Goal: Task Accomplishment & Management: Complete application form

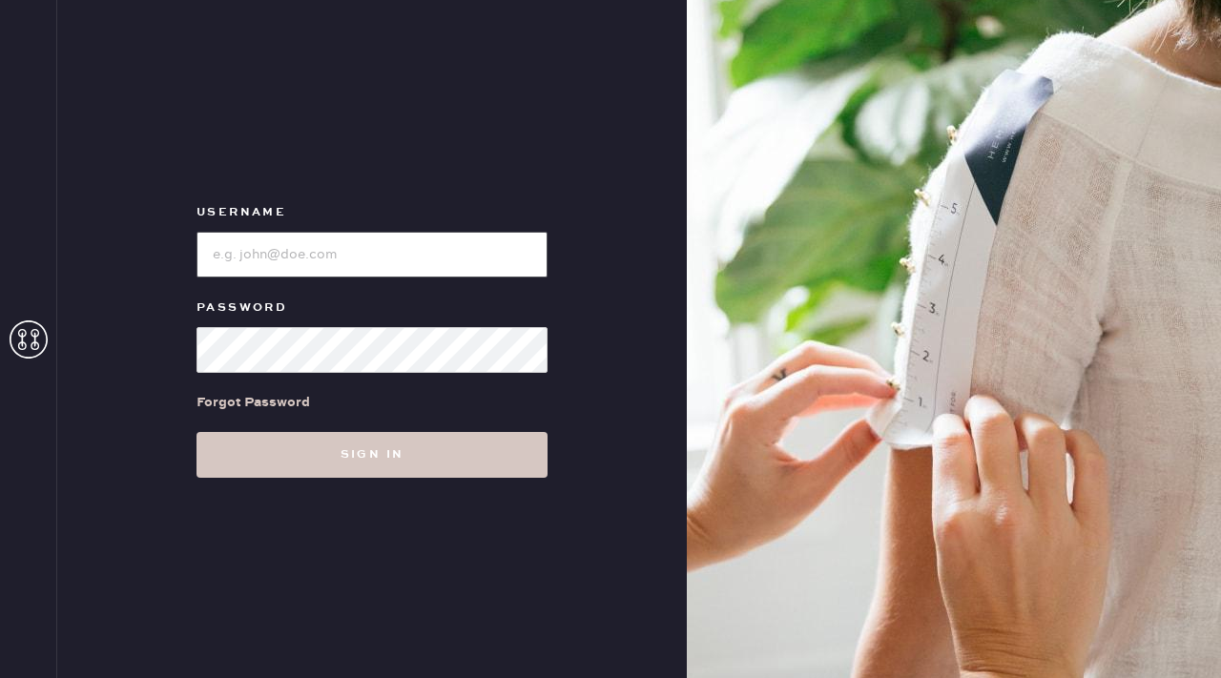
type input "reformationflatiron"
click at [375, 477] on div "Username Password Forgot Password Sign in" at bounding box center [372, 339] width 630 height 678
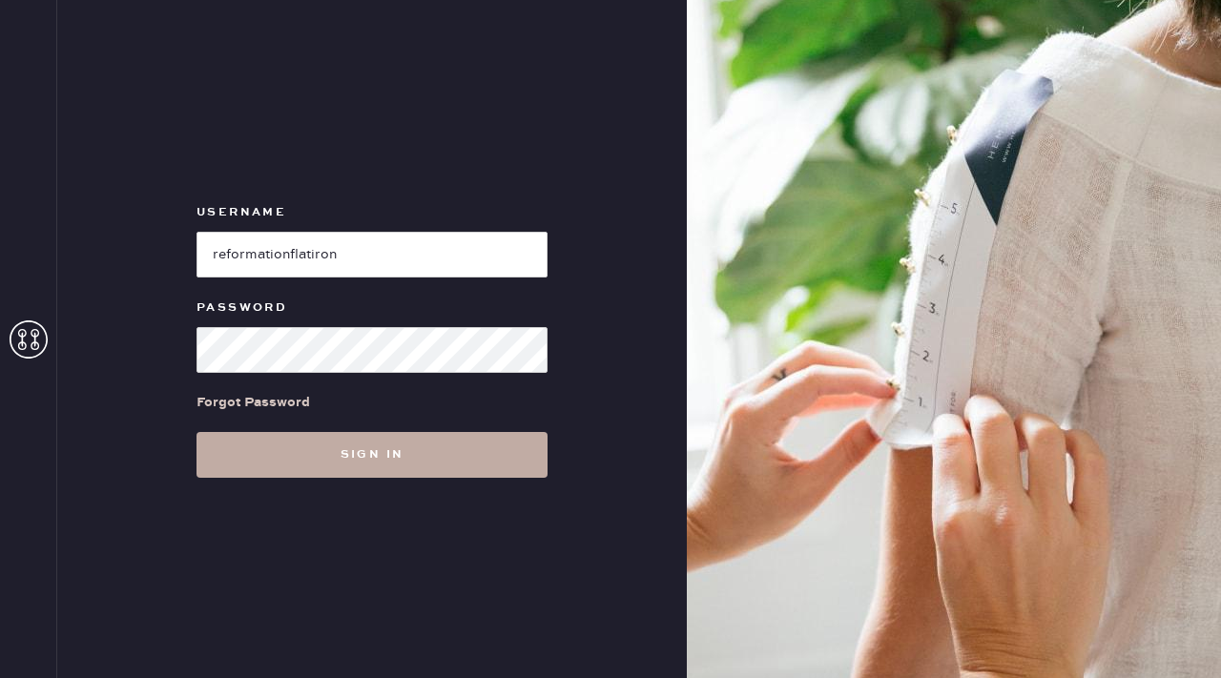
click at [376, 459] on button "Sign in" at bounding box center [372, 455] width 351 height 46
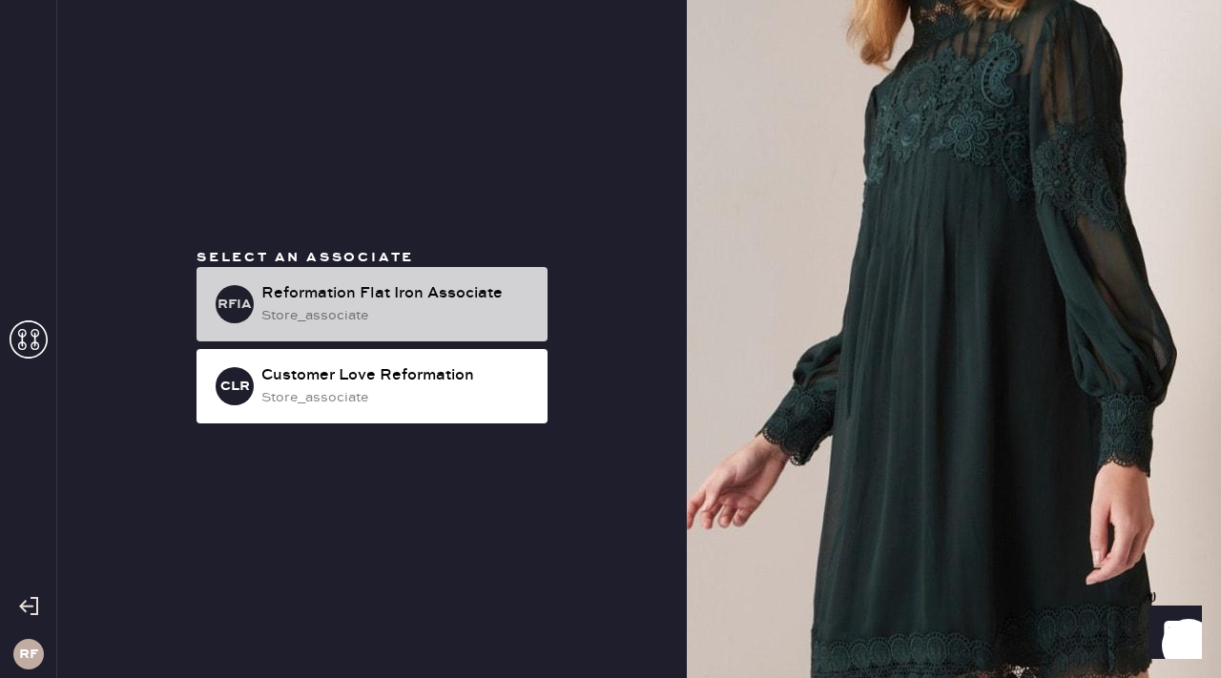
click at [449, 298] on div "Reformation Flat Iron Associate" at bounding box center [396, 293] width 271 height 23
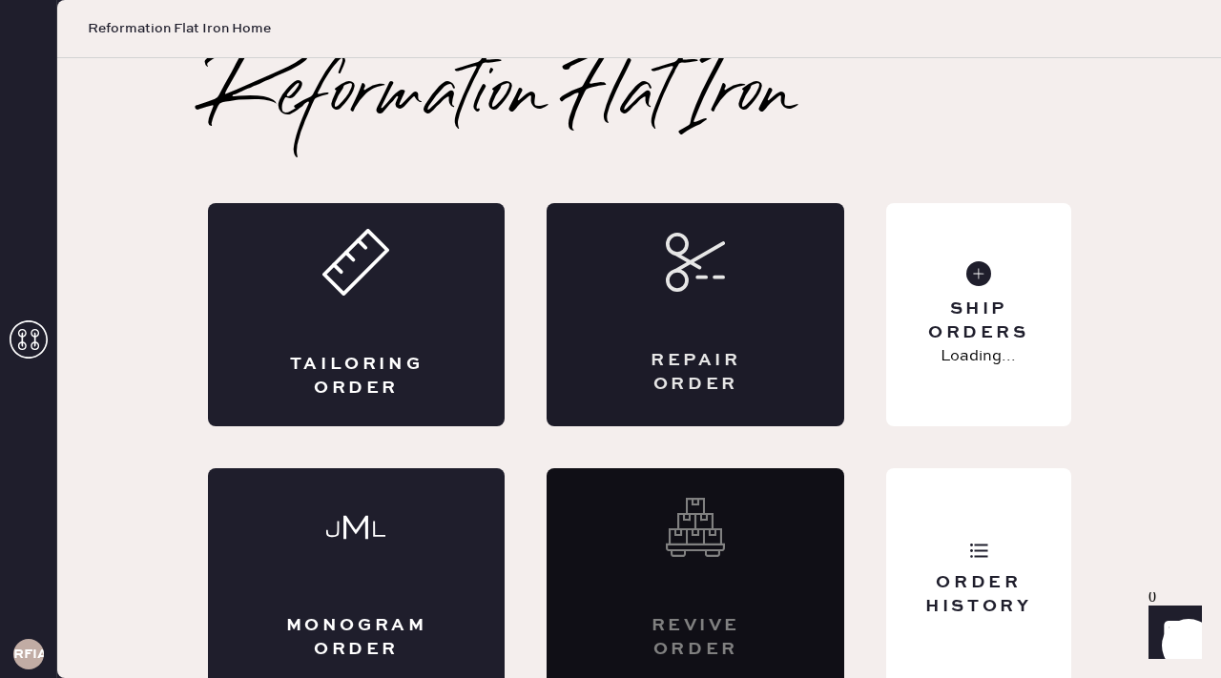
click at [671, 294] on div "Repair Order" at bounding box center [696, 314] width 298 height 223
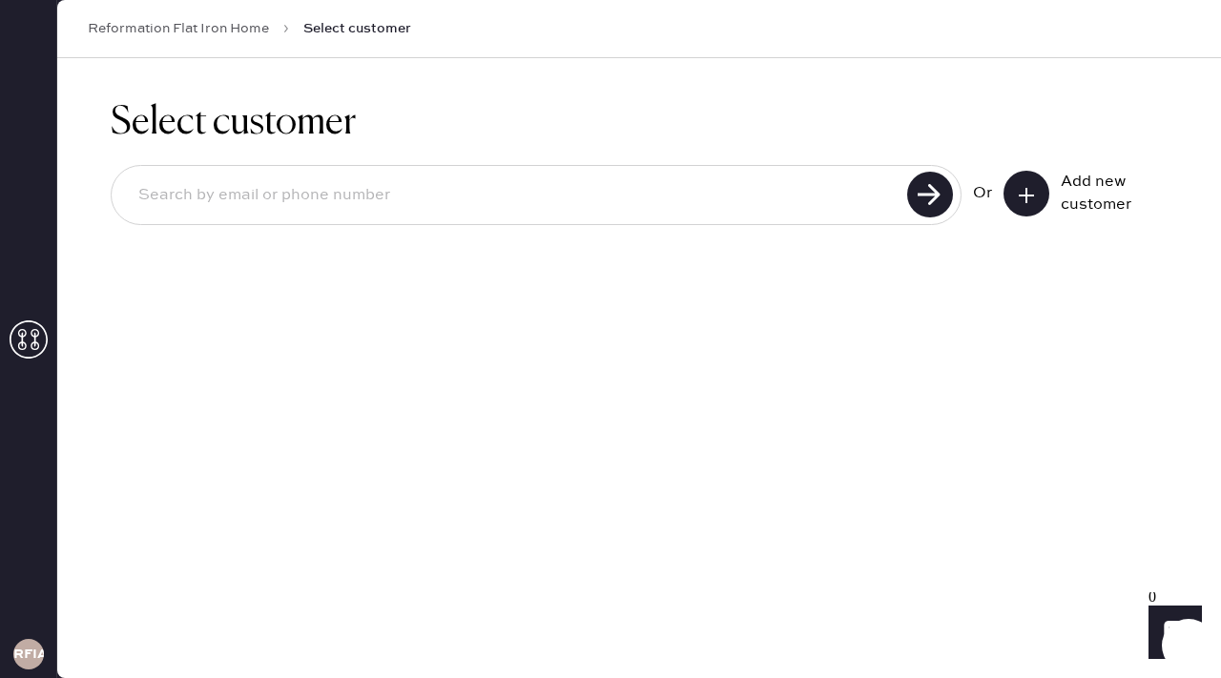
click at [809, 195] on input at bounding box center [512, 196] width 779 height 44
type input "[EMAIL_ADDRESS][DOMAIN_NAME]"
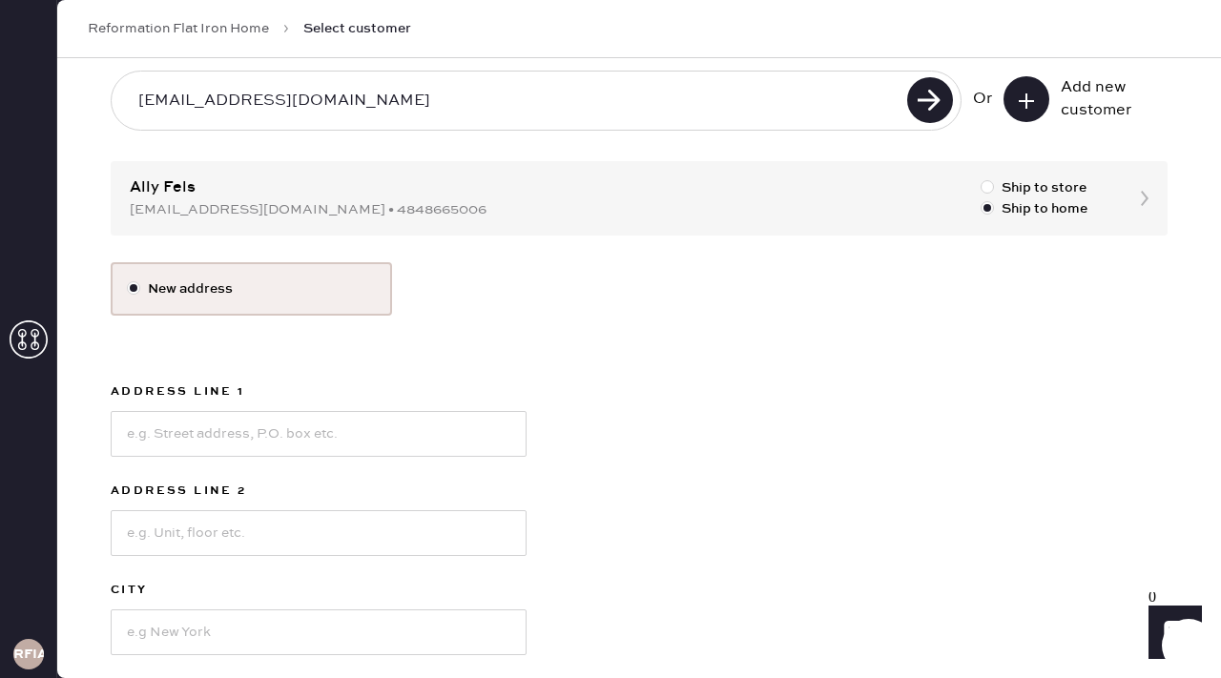
scroll to position [123, 0]
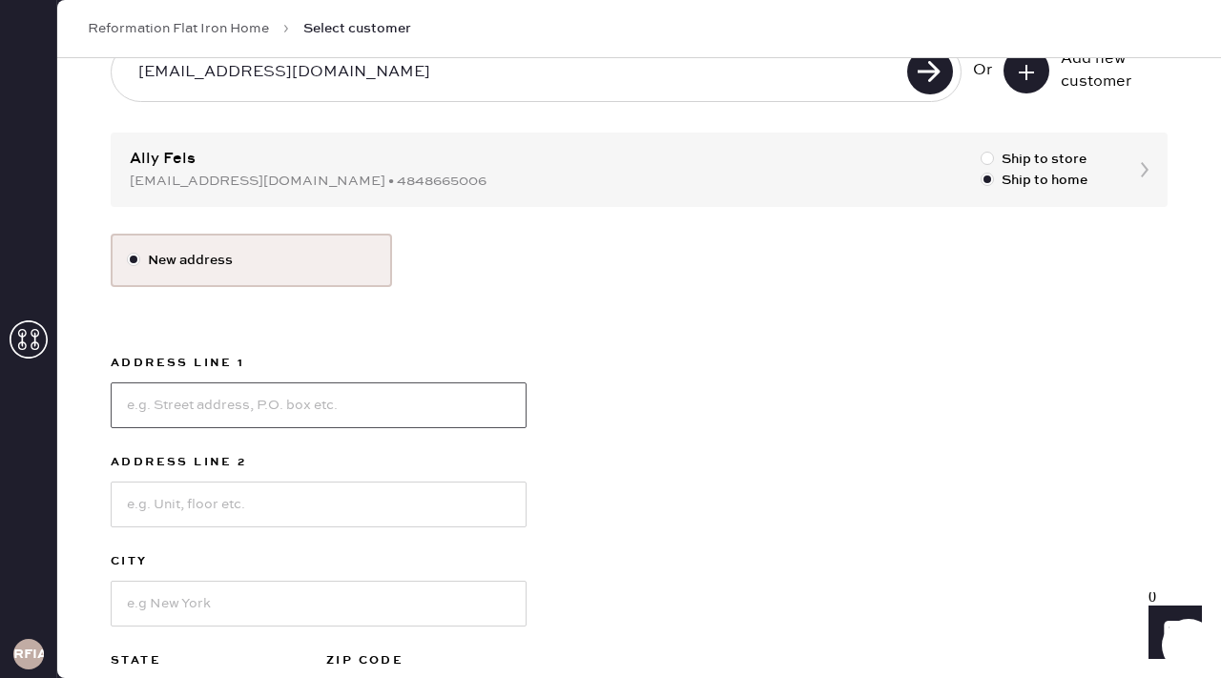
click at [248, 406] on input at bounding box center [319, 406] width 416 height 46
type input "[STREET_ADDRESS]"
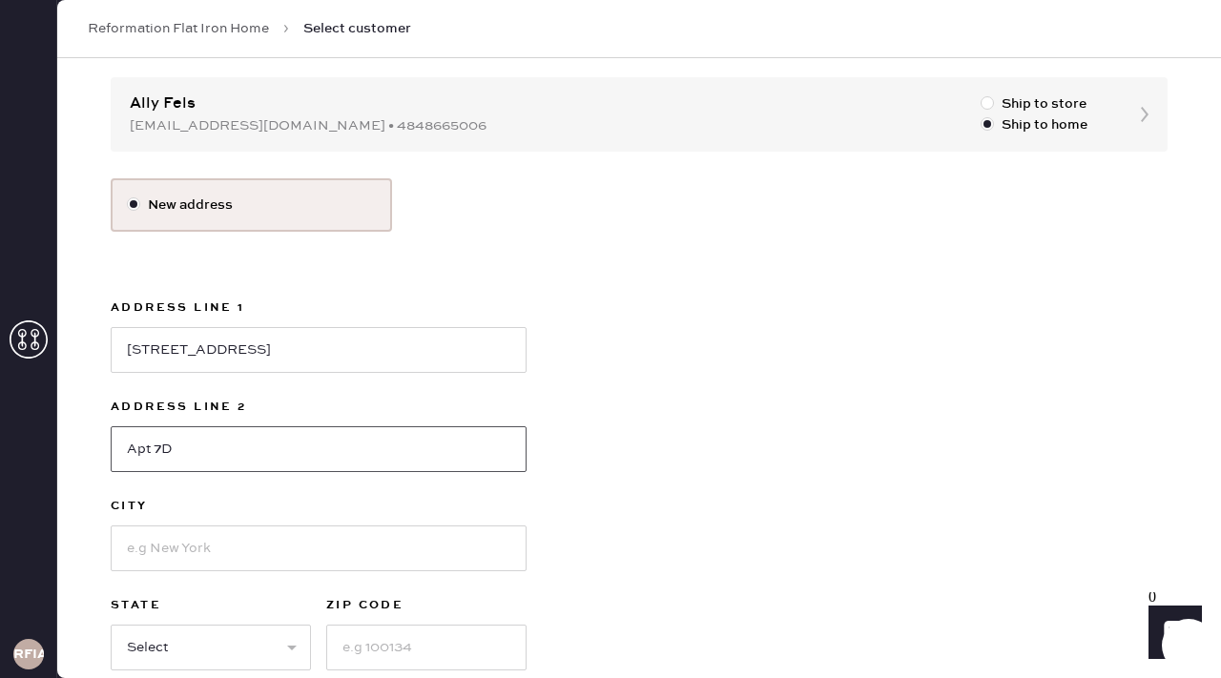
scroll to position [189, 0]
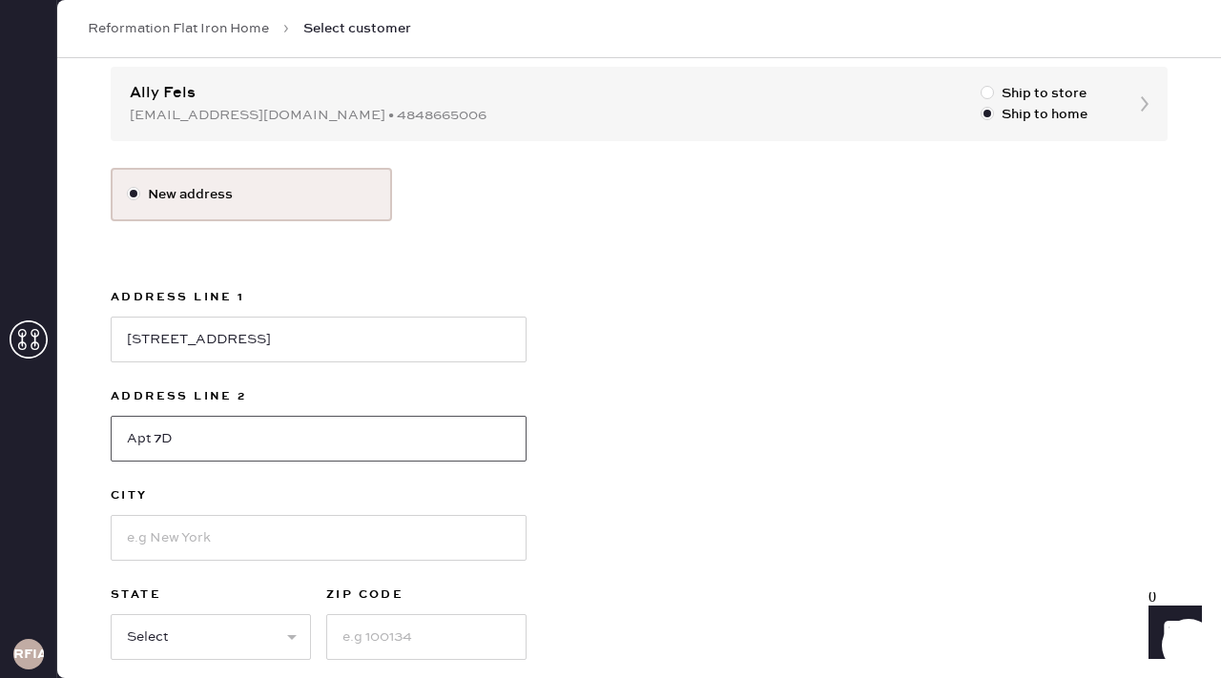
type input "Apt 7D"
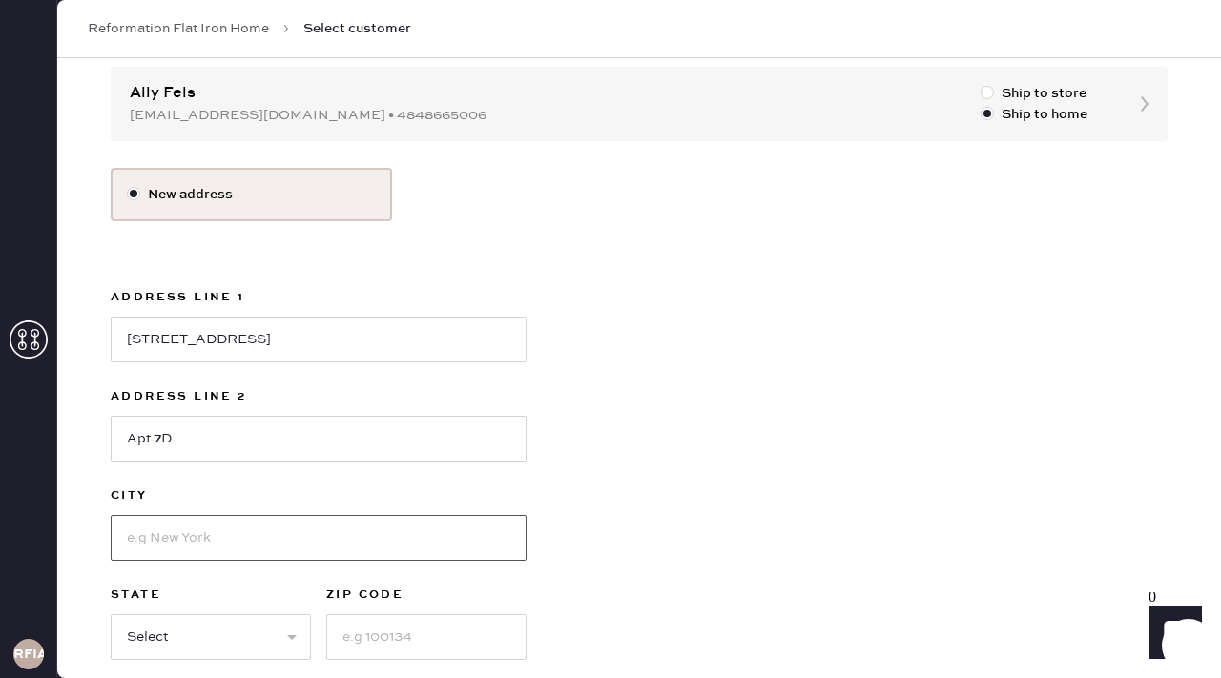
click at [202, 534] on input at bounding box center [319, 538] width 416 height 46
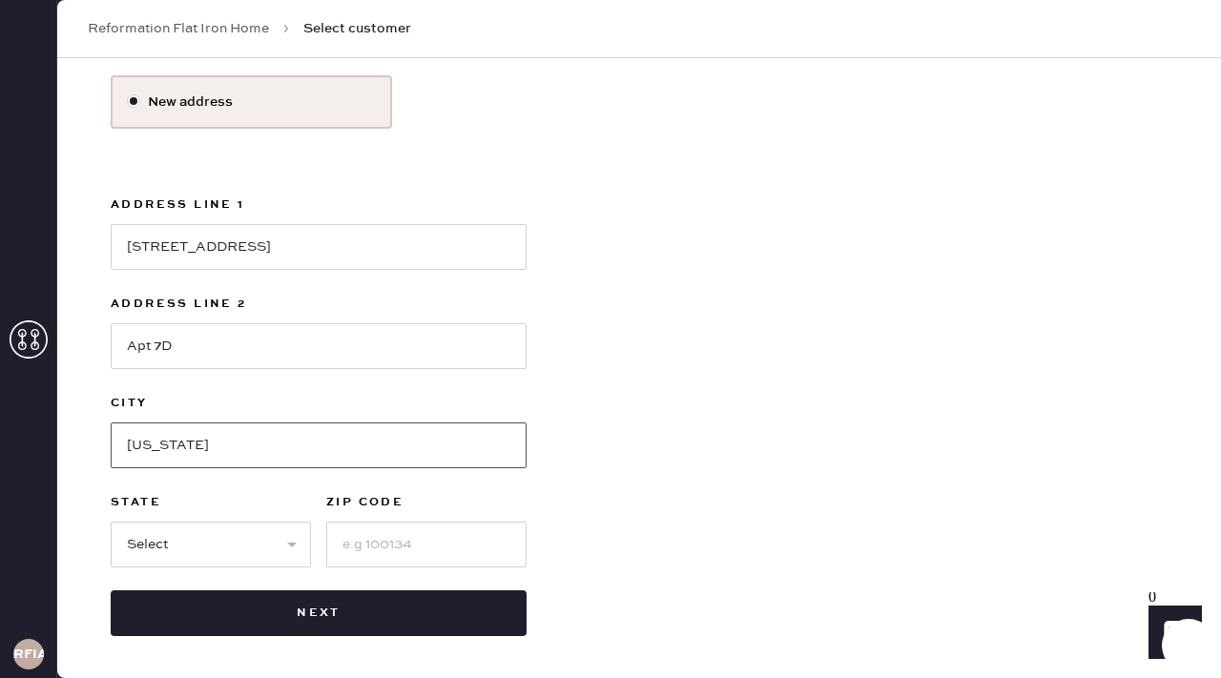
type input "[US_STATE]"
click at [168, 547] on select "Select AK AL AR AZ CA CO CT [GEOGRAPHIC_DATA] DE FL [GEOGRAPHIC_DATA] HI [GEOGR…" at bounding box center [211, 545] width 200 height 46
select select "NY"
click at [376, 546] on input at bounding box center [426, 545] width 200 height 46
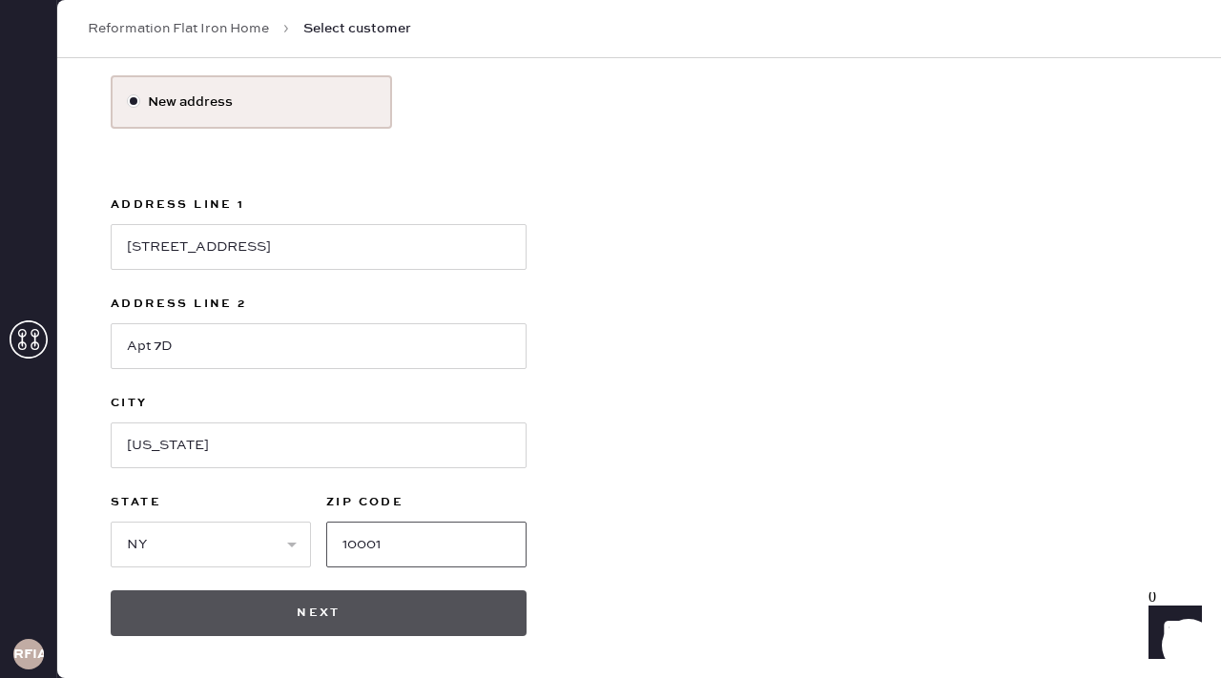
type input "10001"
click at [340, 607] on button "Next" at bounding box center [319, 614] width 416 height 46
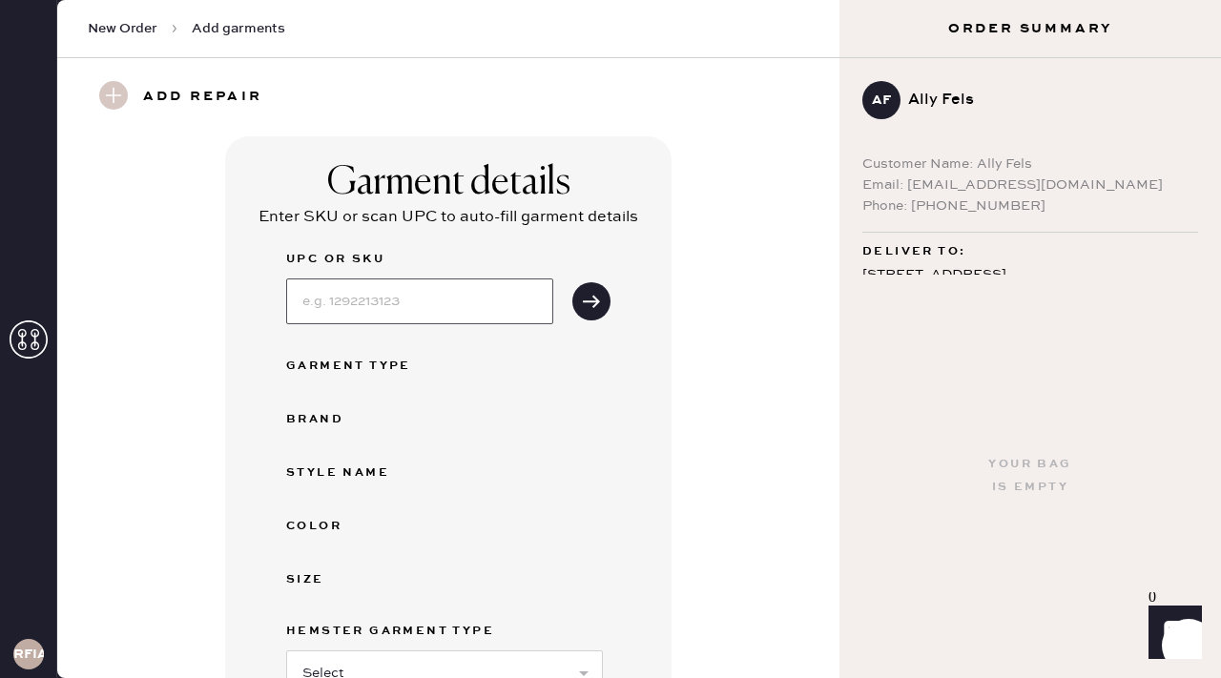
click at [454, 289] on input at bounding box center [419, 302] width 267 height 46
type input "1313811blk002"
click at [573, 282] on button "submit" at bounding box center [592, 301] width 38 height 38
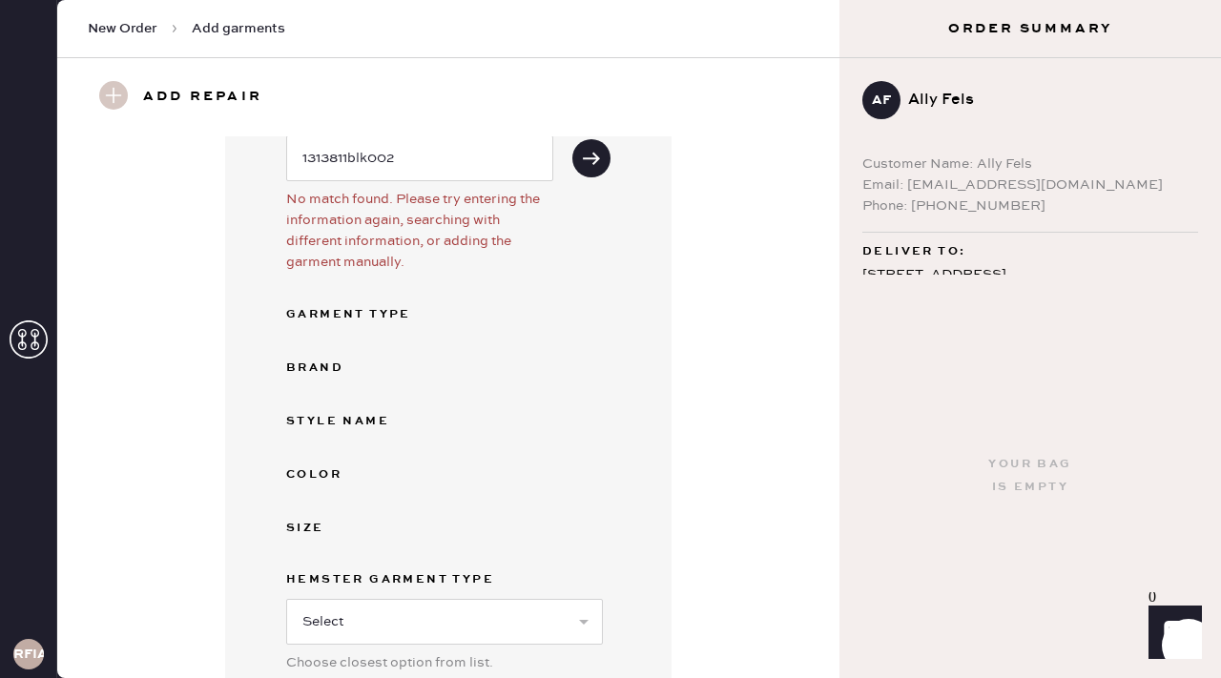
scroll to position [406, 0]
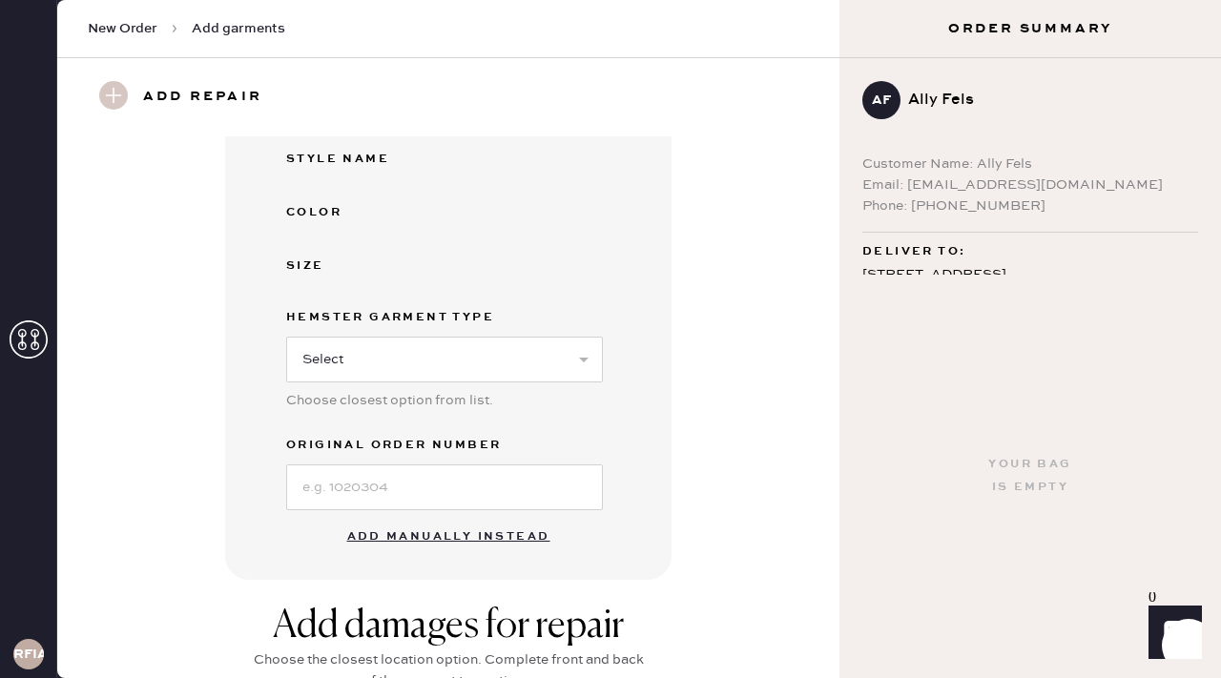
click at [485, 537] on button "Add manually instead" at bounding box center [449, 537] width 226 height 38
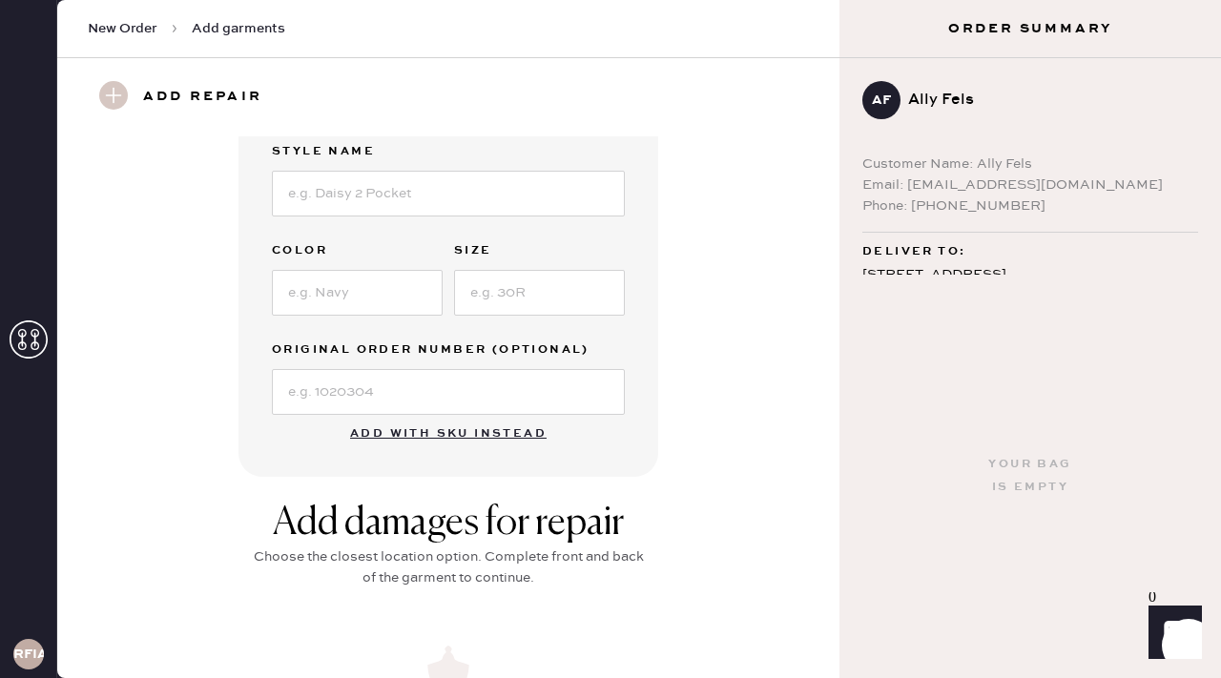
scroll to position [0, 0]
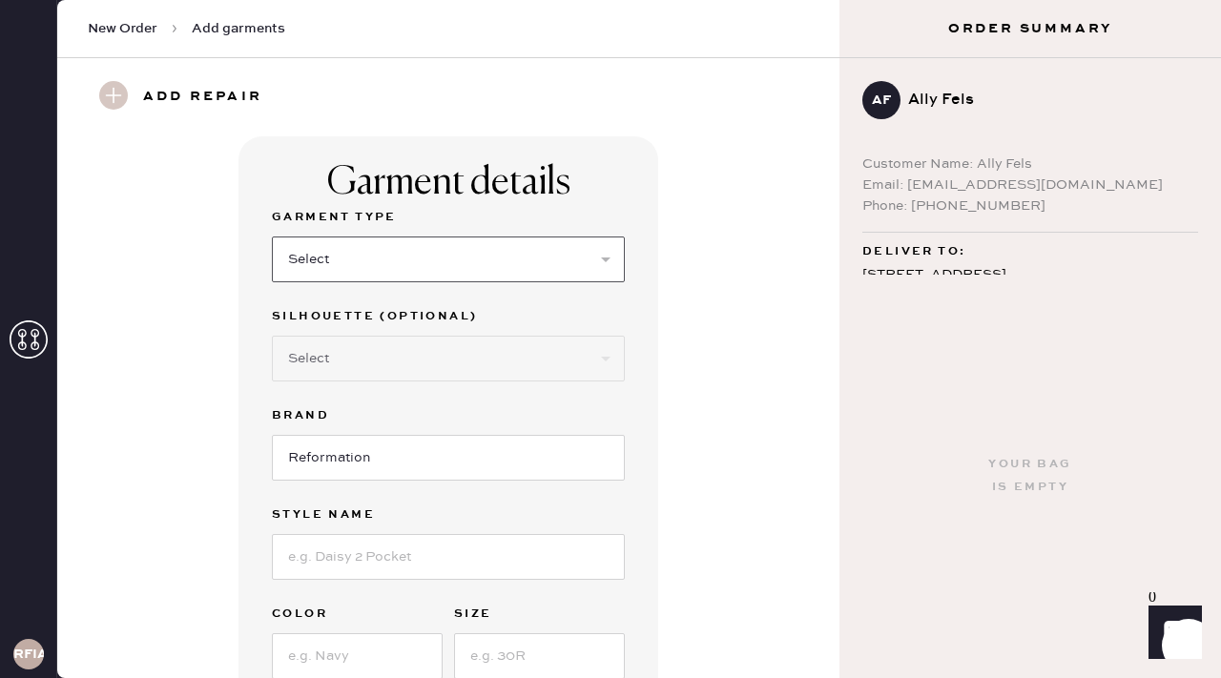
click at [417, 263] on select "Select Basic Skirt Jeans Leggings Pants Shorts Basic Sleeved Dress Basic Sleeve…" at bounding box center [448, 260] width 353 height 46
select select "8"
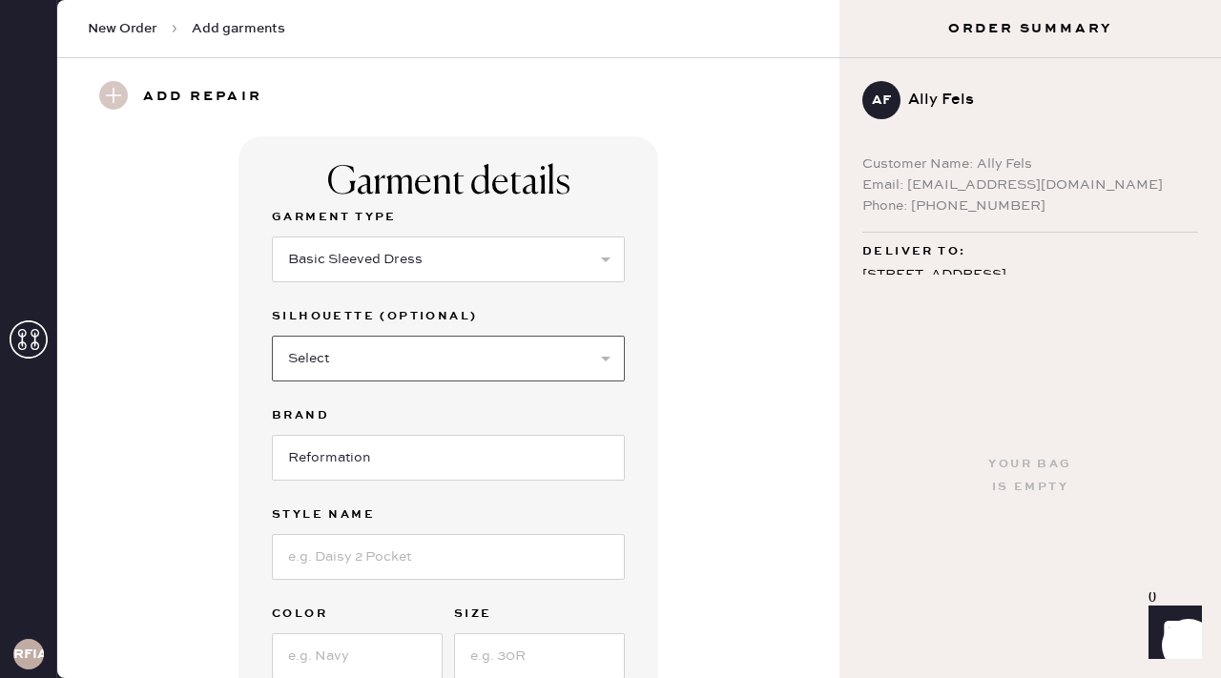
click at [368, 375] on select "Select Maxi Dress Midi Dress Mini Dress Other" at bounding box center [448, 359] width 353 height 46
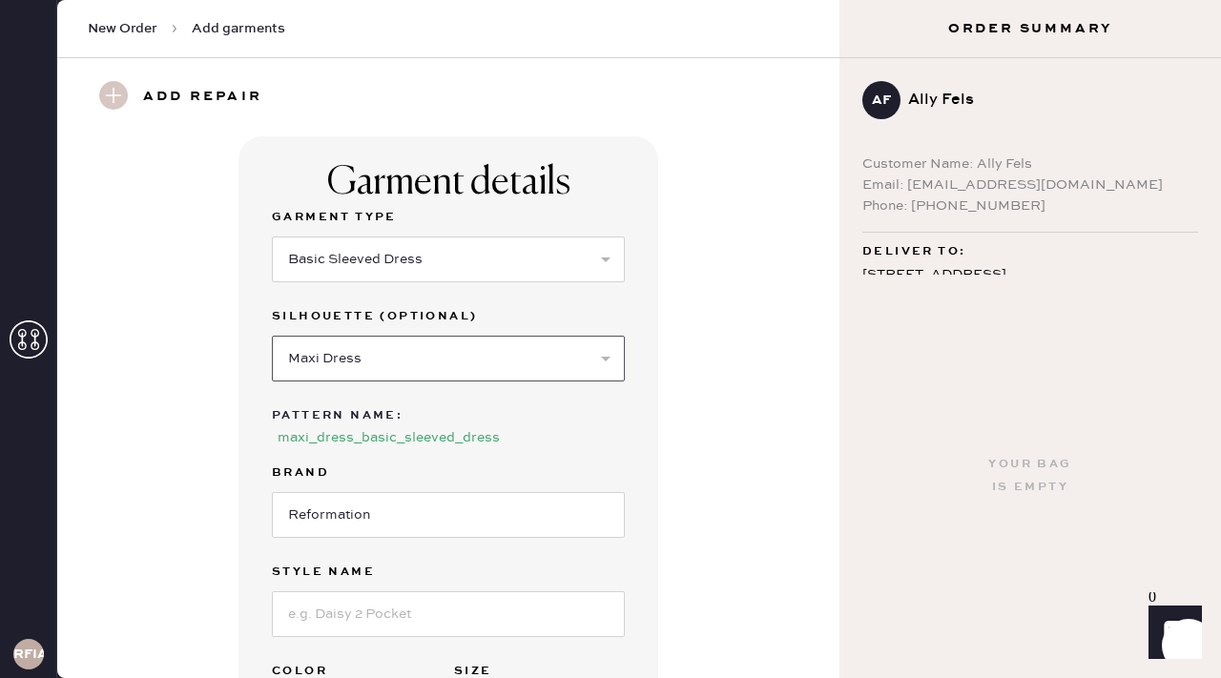
click at [353, 361] on select "Select Maxi Dress Midi Dress Mini Dress Other" at bounding box center [448, 359] width 353 height 46
select select "26"
click at [336, 592] on input at bounding box center [448, 615] width 353 height 46
type input "Halia Dress"
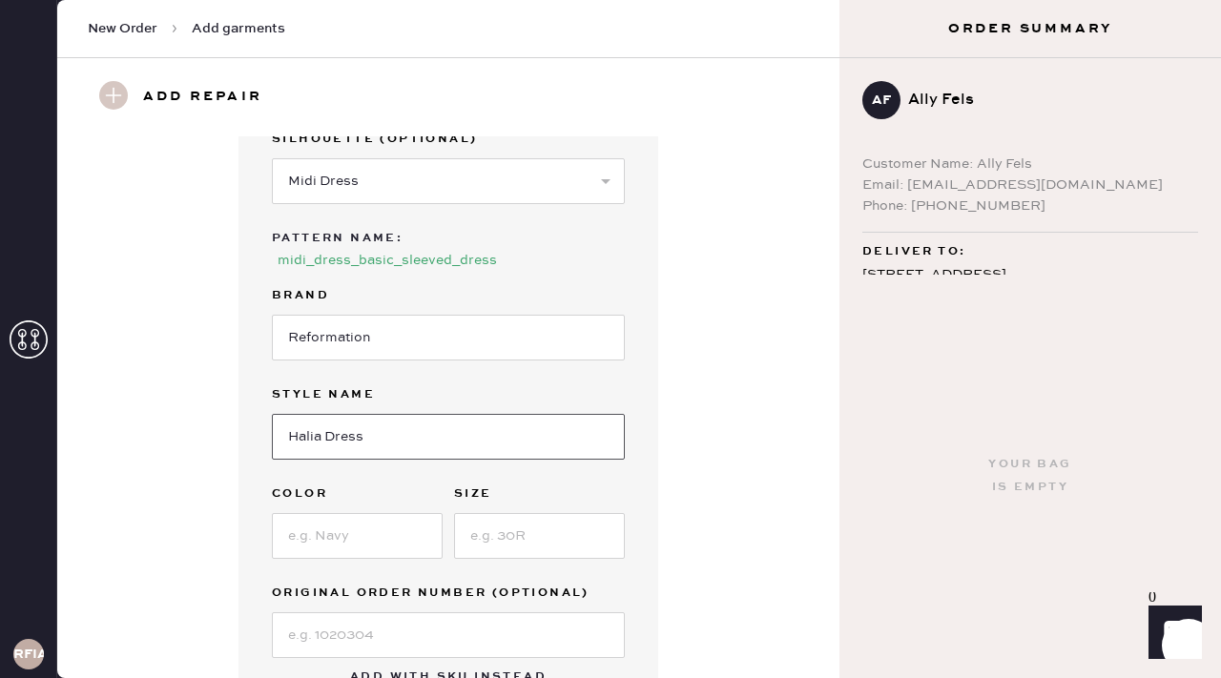
scroll to position [215, 0]
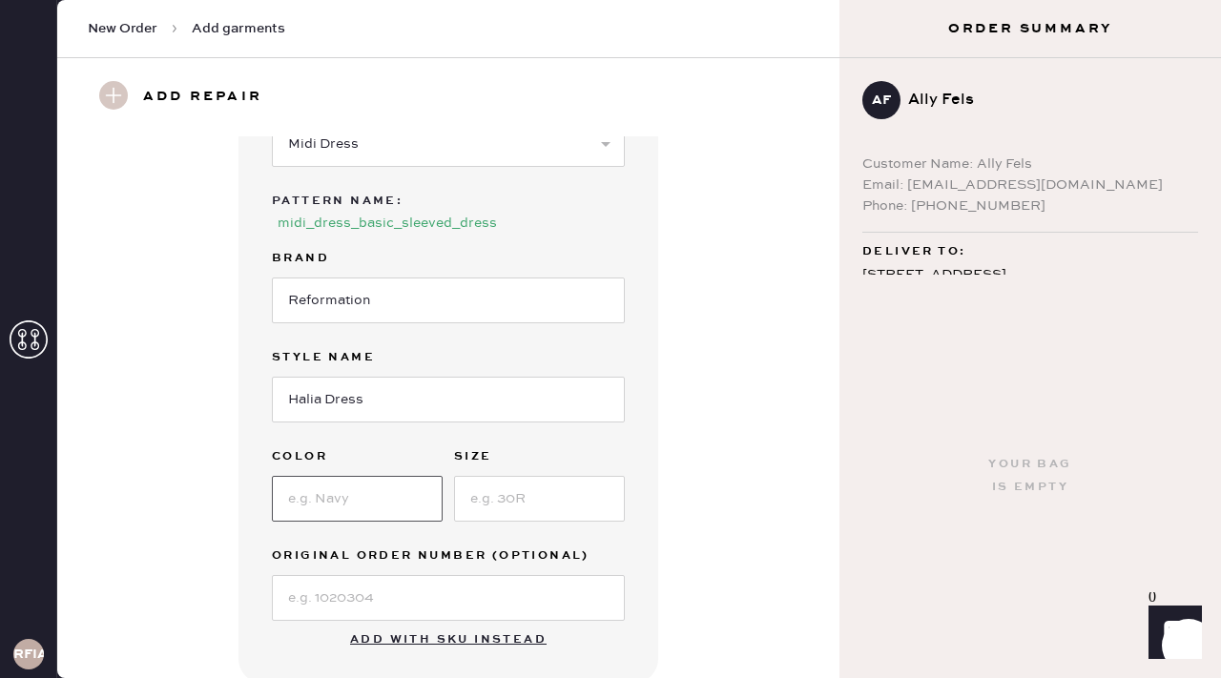
click at [337, 477] on input at bounding box center [357, 499] width 171 height 46
type input "Black"
click at [469, 476] on input at bounding box center [539, 499] width 171 height 46
type input "2"
click at [364, 586] on input at bounding box center [448, 598] width 353 height 46
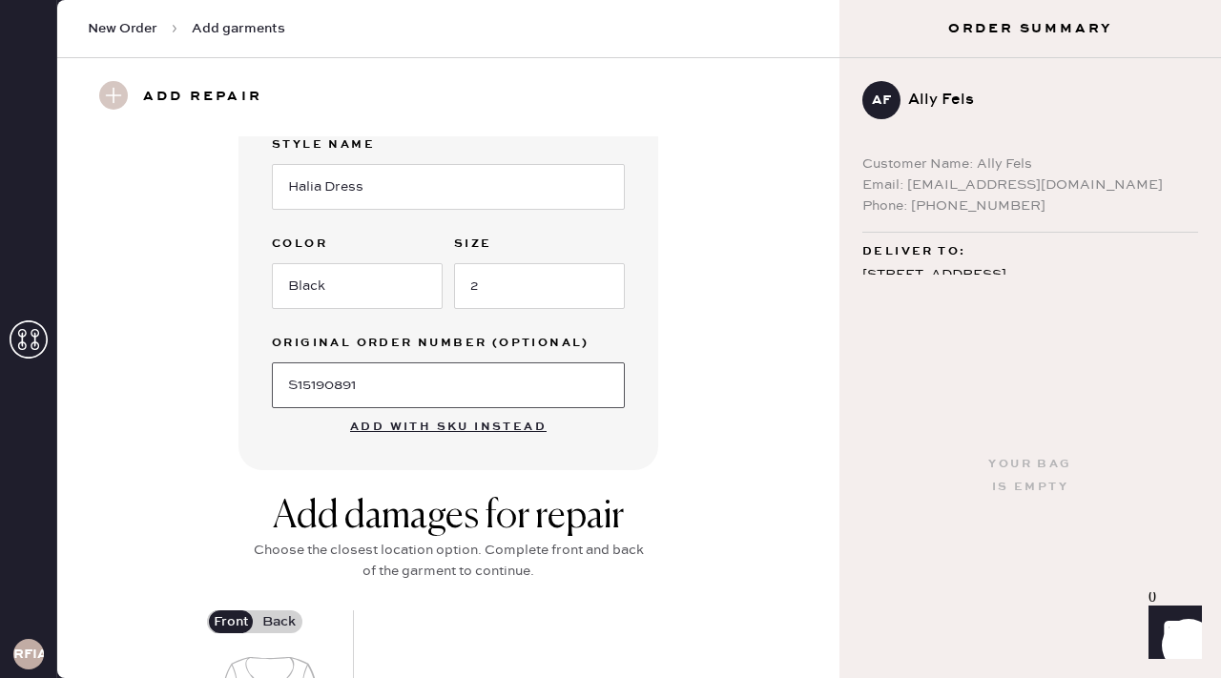
scroll to position [647, 0]
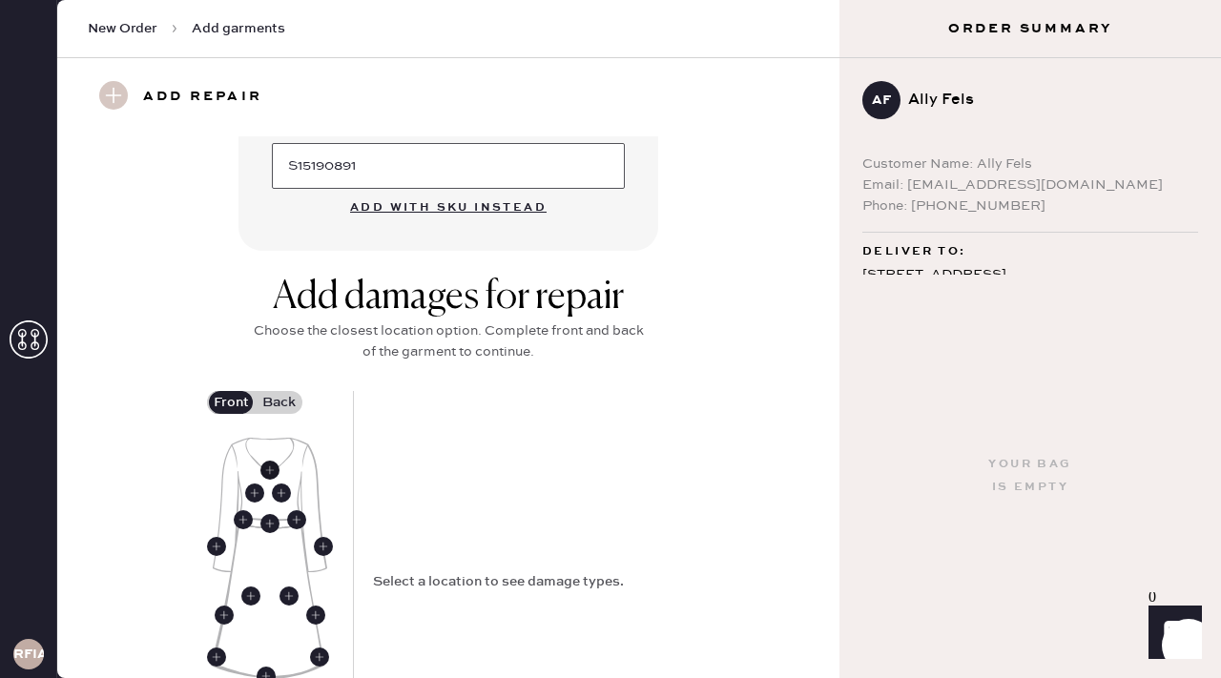
type input "S15190891"
click at [266, 461] on use at bounding box center [269, 470] width 19 height 19
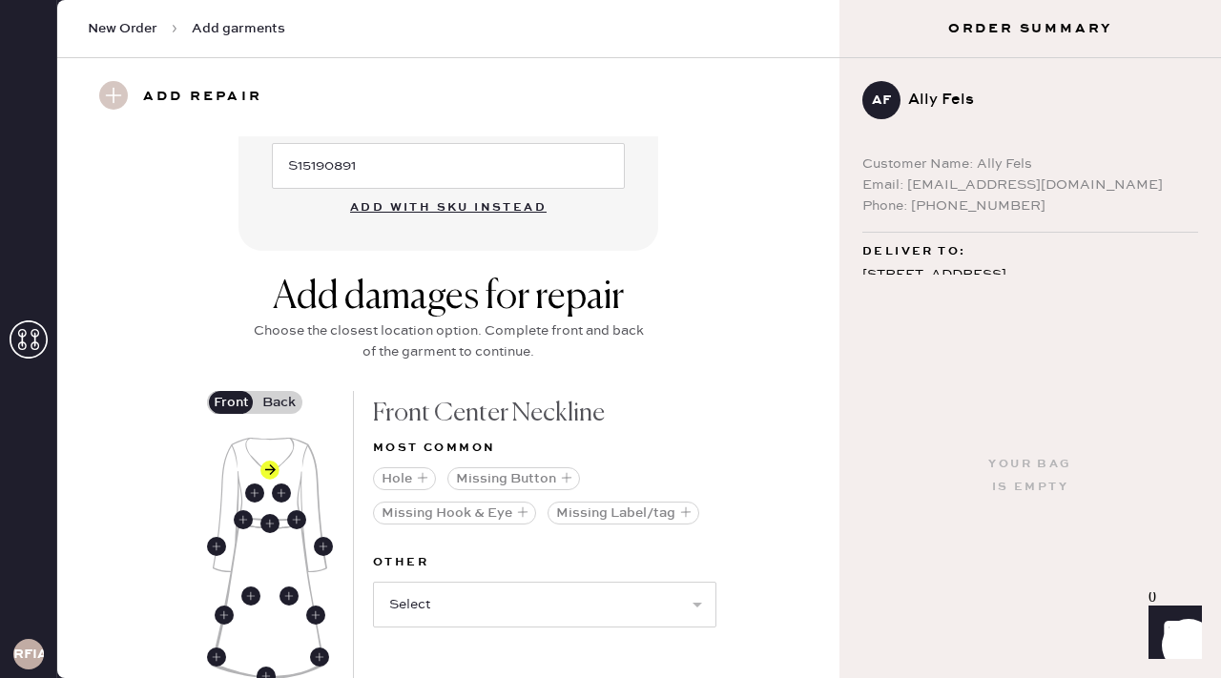
click at [269, 490] on img at bounding box center [269, 558] width 116 height 241
click at [272, 514] on use at bounding box center [269, 523] width 19 height 19
drag, startPoint x: 468, startPoint y: 466, endPoint x: 472, endPoint y: 521, distance: 55.5
click at [472, 521] on div "Missing Button Missing Hook & Eye Missing Label/tag Missing Elastic" at bounding box center [545, 502] width 344 height 84
click at [466, 469] on div "Missing Button Missing Hook & Eye Missing Label/tag Missing Elastic" at bounding box center [545, 502] width 344 height 84
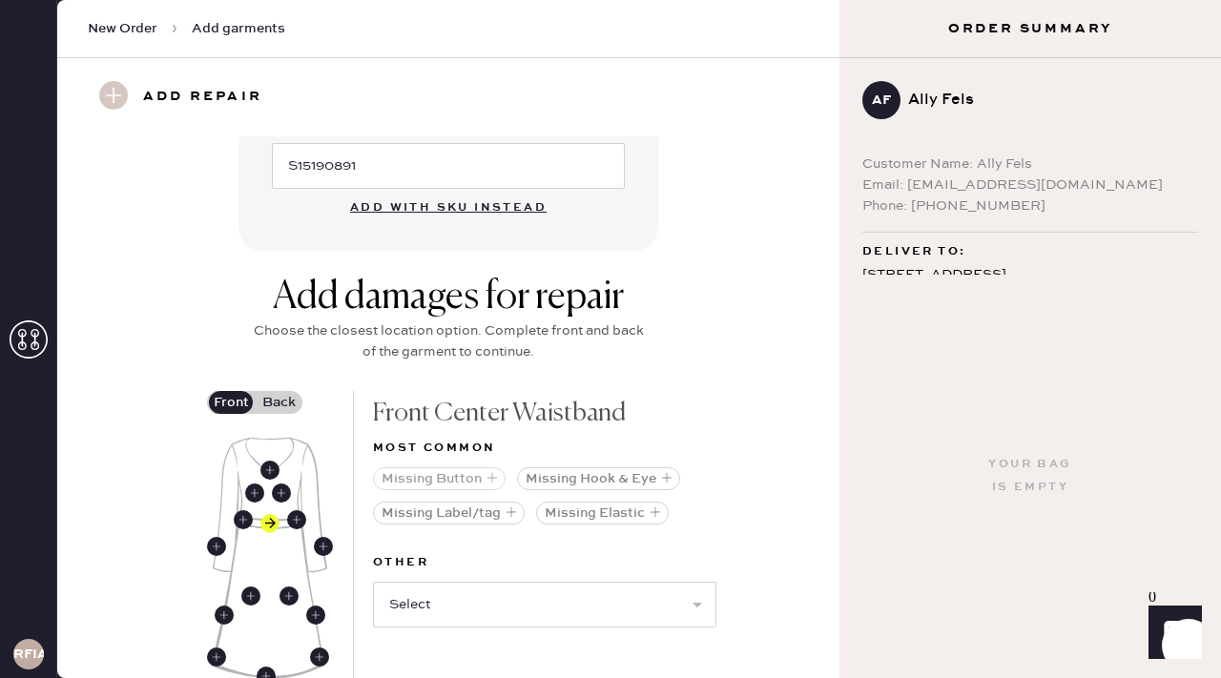
click at [463, 468] on button "Missing Button" at bounding box center [439, 479] width 133 height 23
click at [272, 461] on use at bounding box center [269, 470] width 19 height 19
click at [509, 588] on select "Select Broken / Ripped Hem Broken Beads Broken Belt Loop Broken Button Broken C…" at bounding box center [545, 605] width 344 height 46
select select "1635"
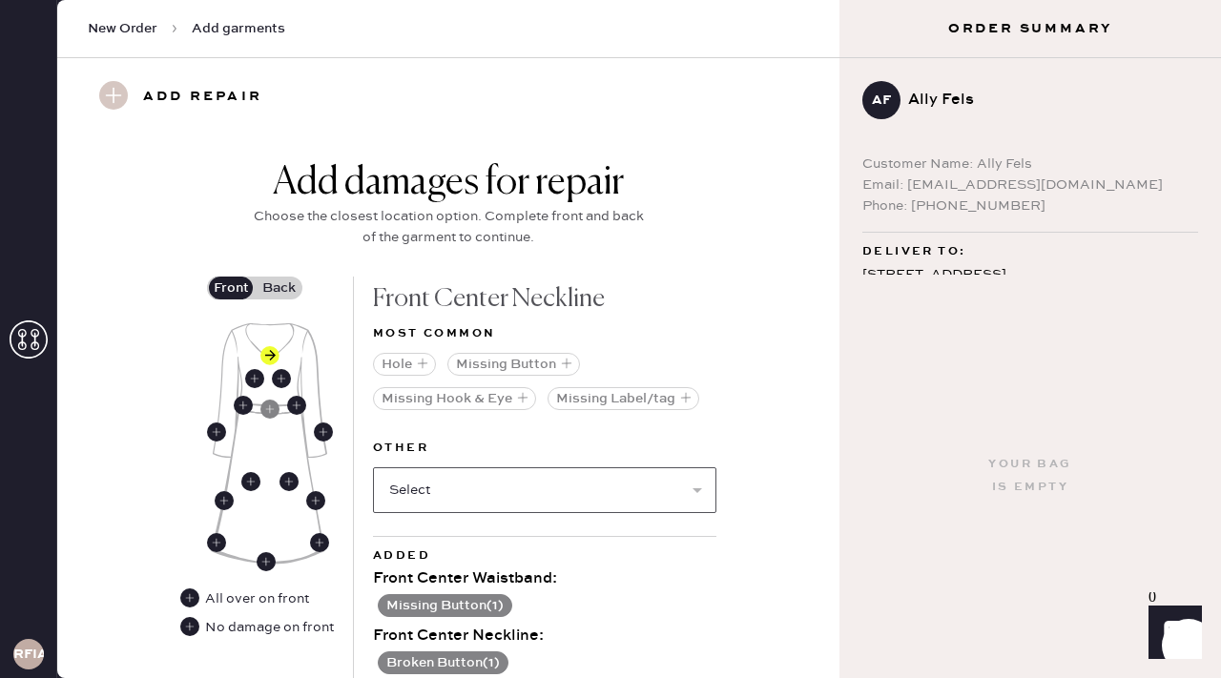
scroll to position [916, 0]
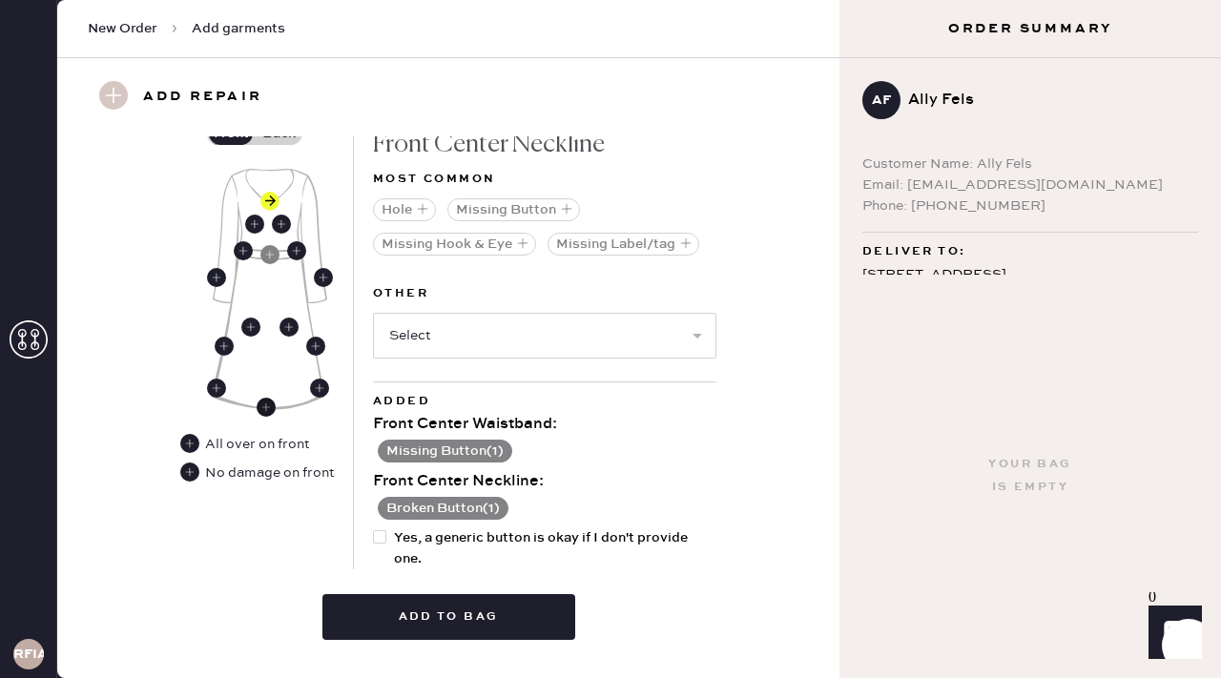
click at [268, 398] on use at bounding box center [266, 407] width 19 height 19
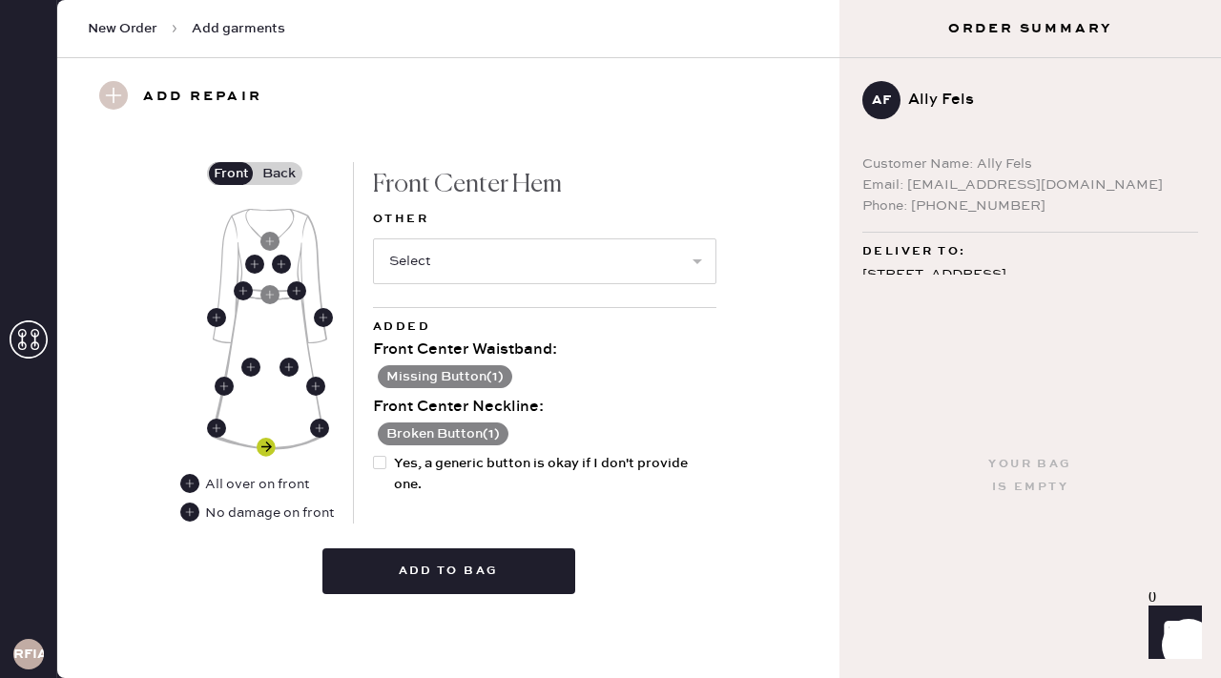
scroll to position [906, 0]
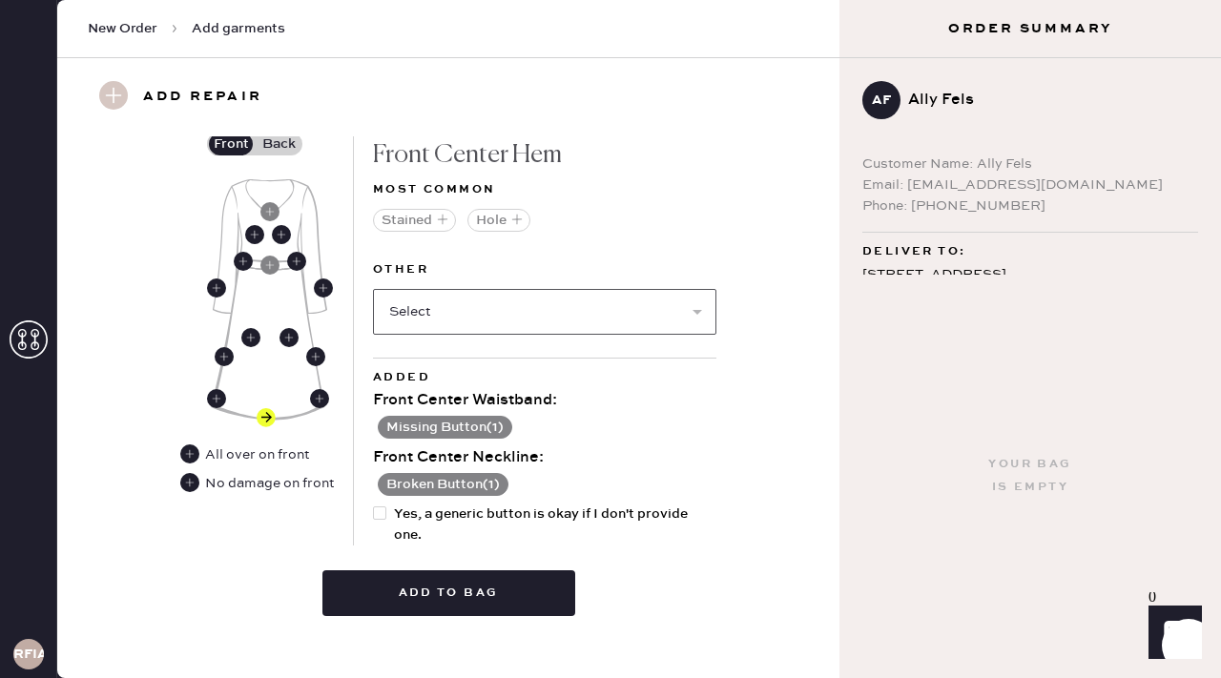
click at [460, 294] on select "Select Broken / Ripped Hem Broken Beads Broken Belt Loop Broken Button Broken C…" at bounding box center [545, 312] width 344 height 46
select select "1635"
select select
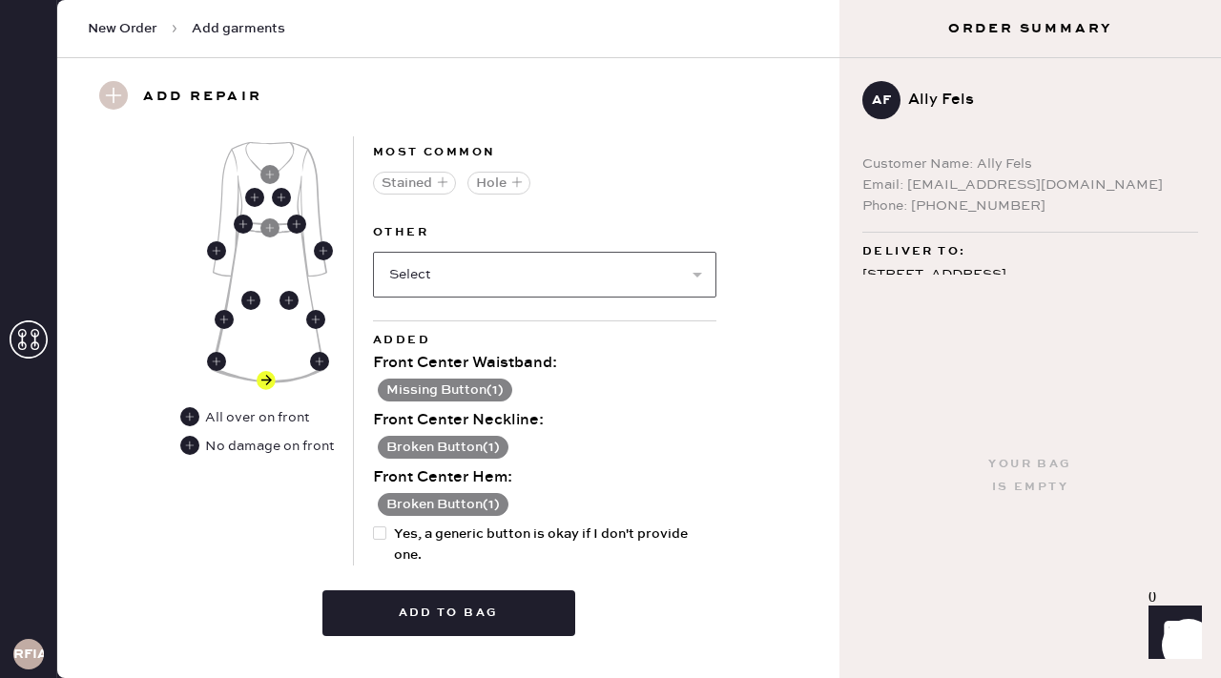
scroll to position [944, 0]
click at [381, 526] on div at bounding box center [379, 532] width 13 height 13
click at [374, 523] on input "Yes, a generic button is okay if I don't provide one." at bounding box center [373, 523] width 1 height 1
checkbox input "true"
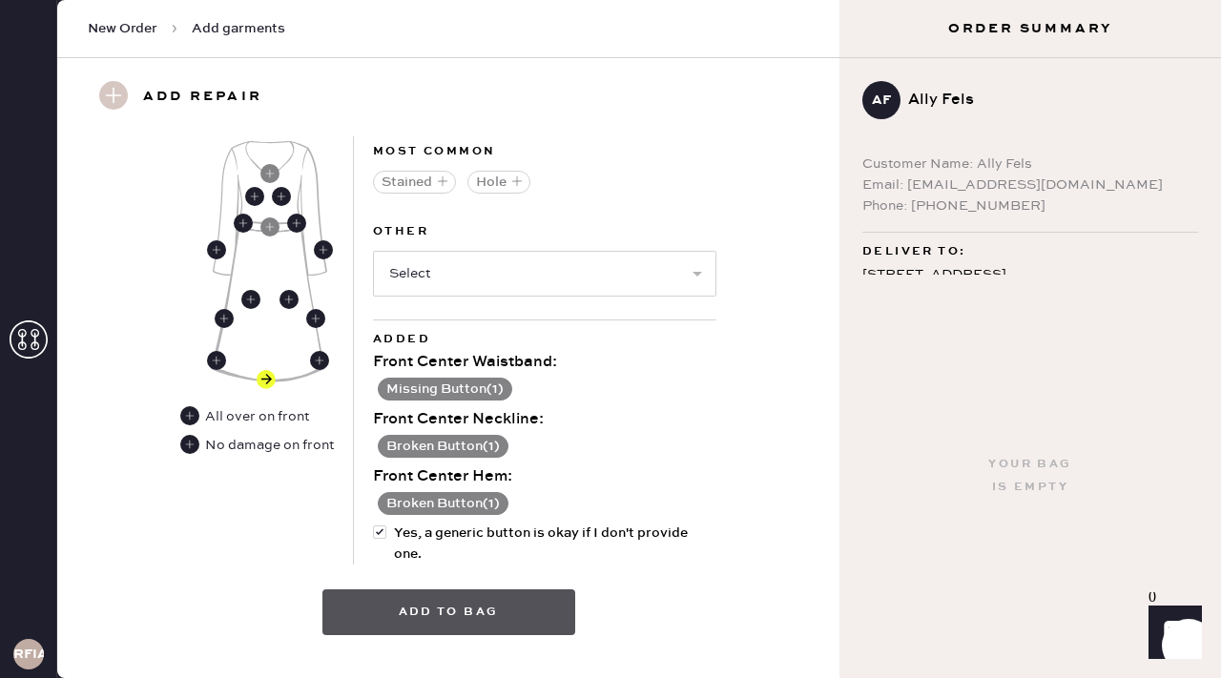
click at [411, 590] on button "Add to bag" at bounding box center [449, 613] width 253 height 46
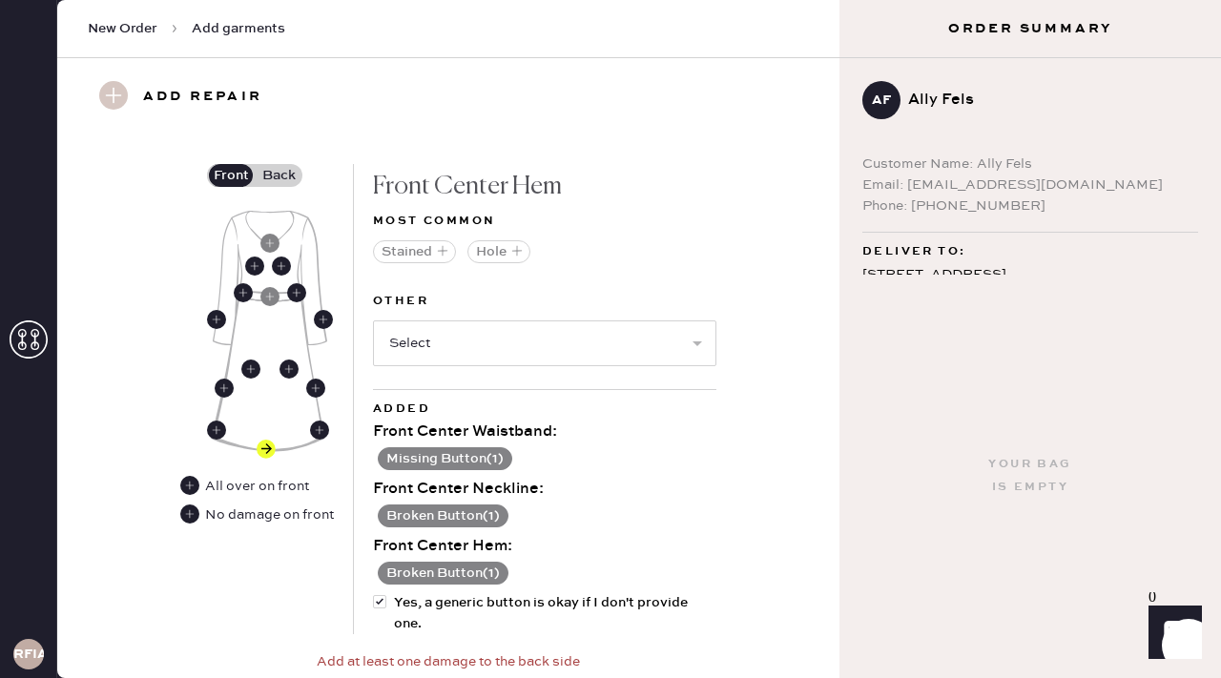
scroll to position [848, 0]
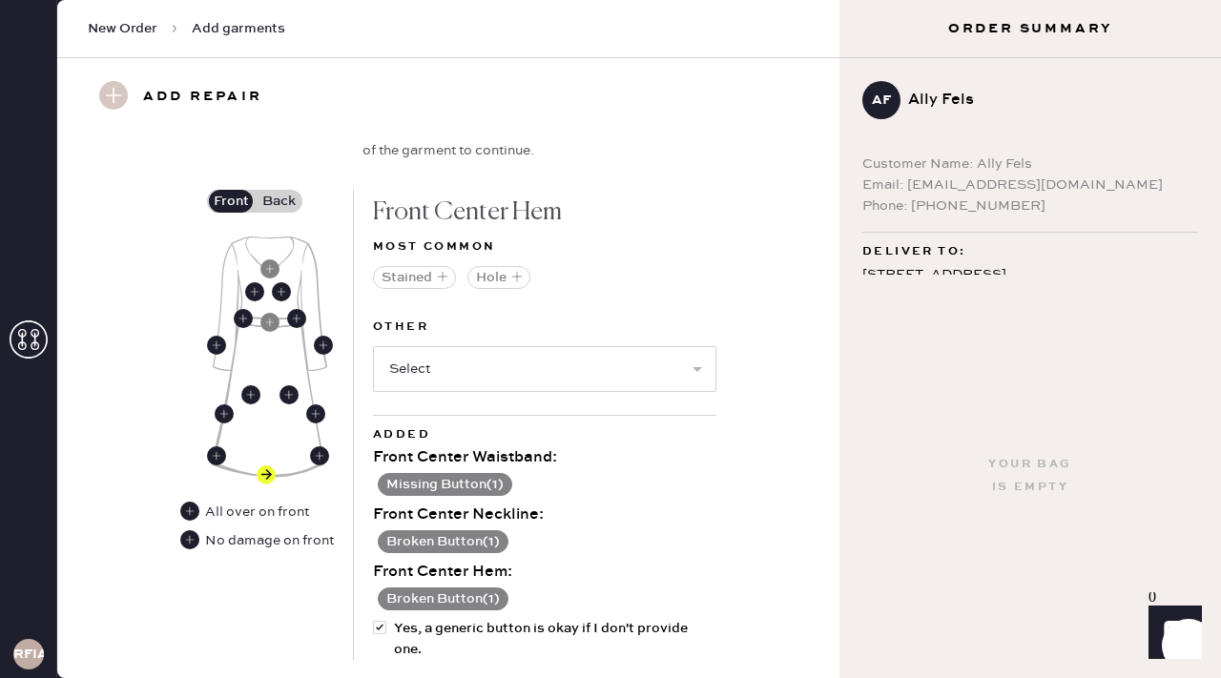
click at [280, 190] on label "Back" at bounding box center [279, 201] width 48 height 23
click at [279, 201] on input "Back" at bounding box center [279, 201] width 0 height 0
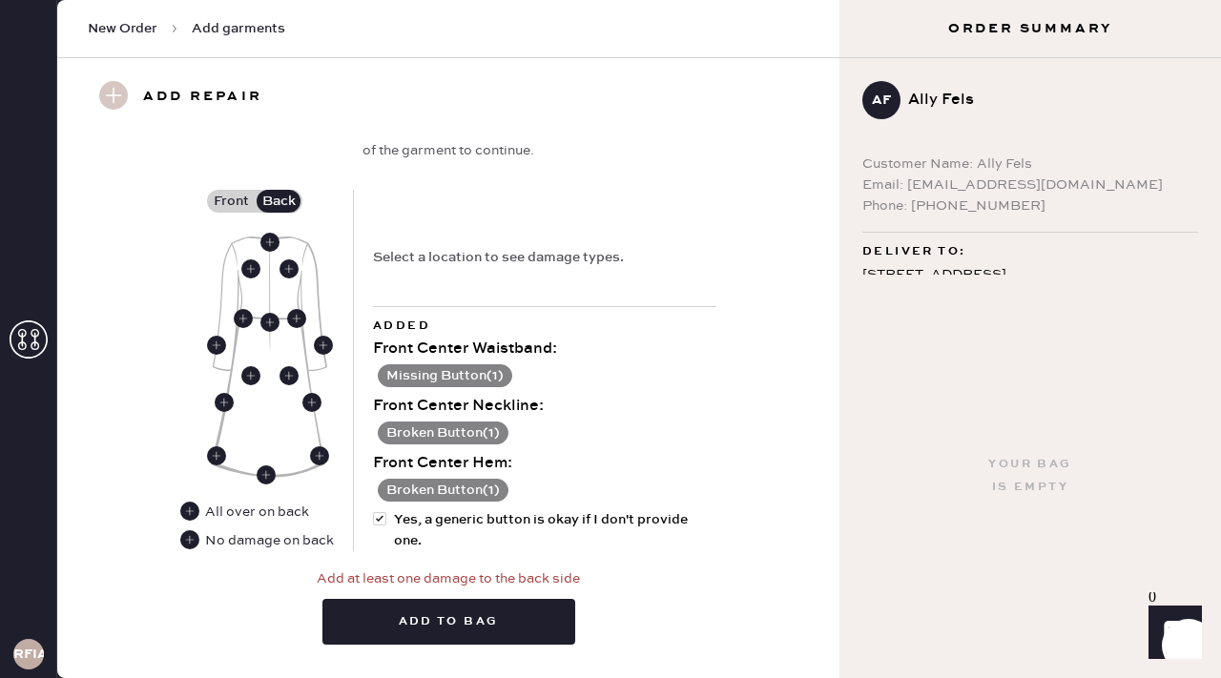
click at [207, 531] on div "No damage on back" at bounding box center [269, 541] width 129 height 21
click at [195, 531] on use at bounding box center [189, 540] width 19 height 19
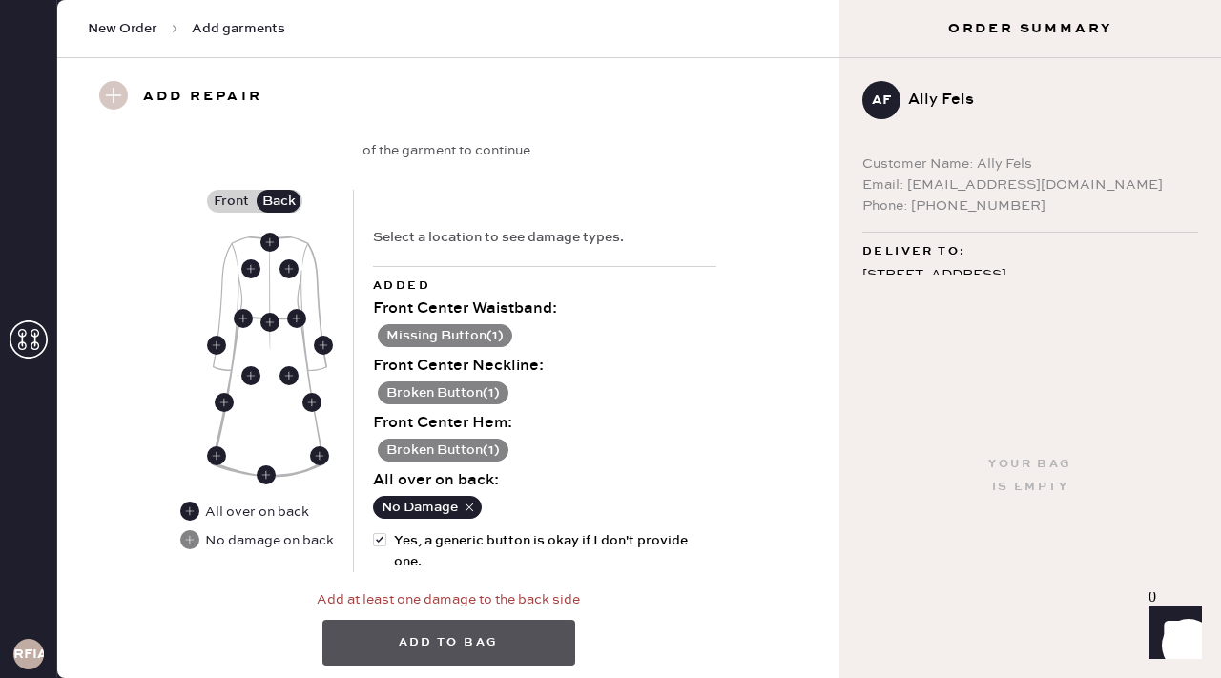
click at [388, 620] on button "Add to bag" at bounding box center [449, 643] width 253 height 46
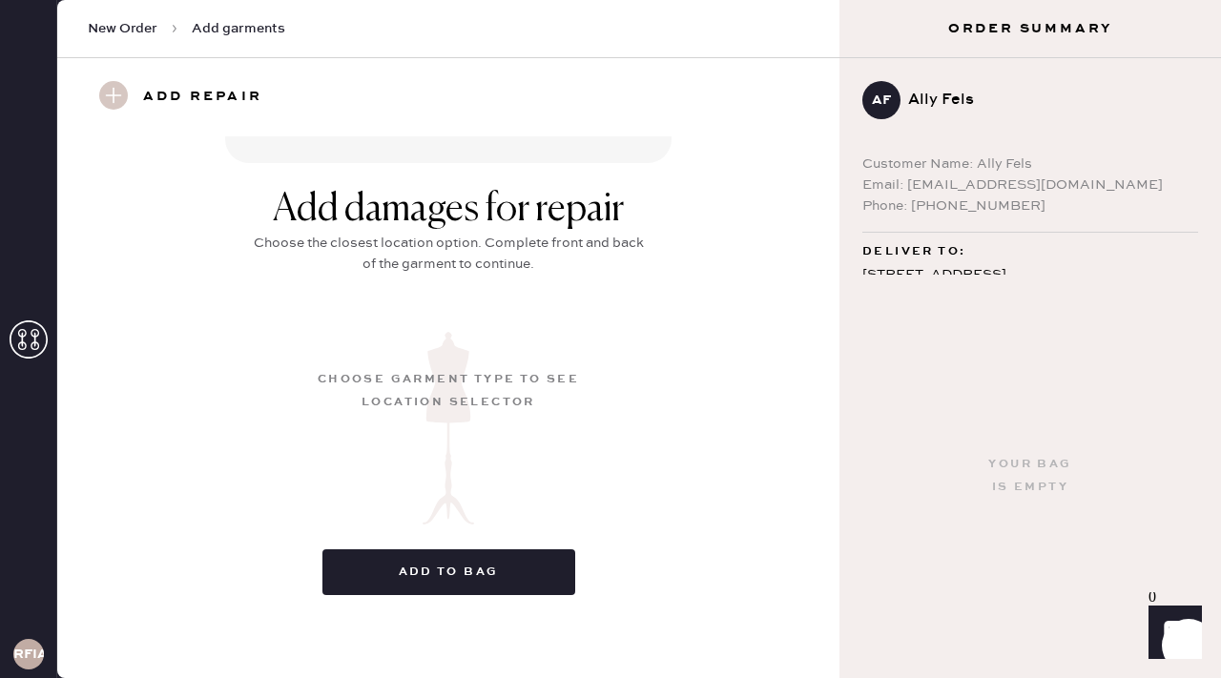
scroll to position [260, 0]
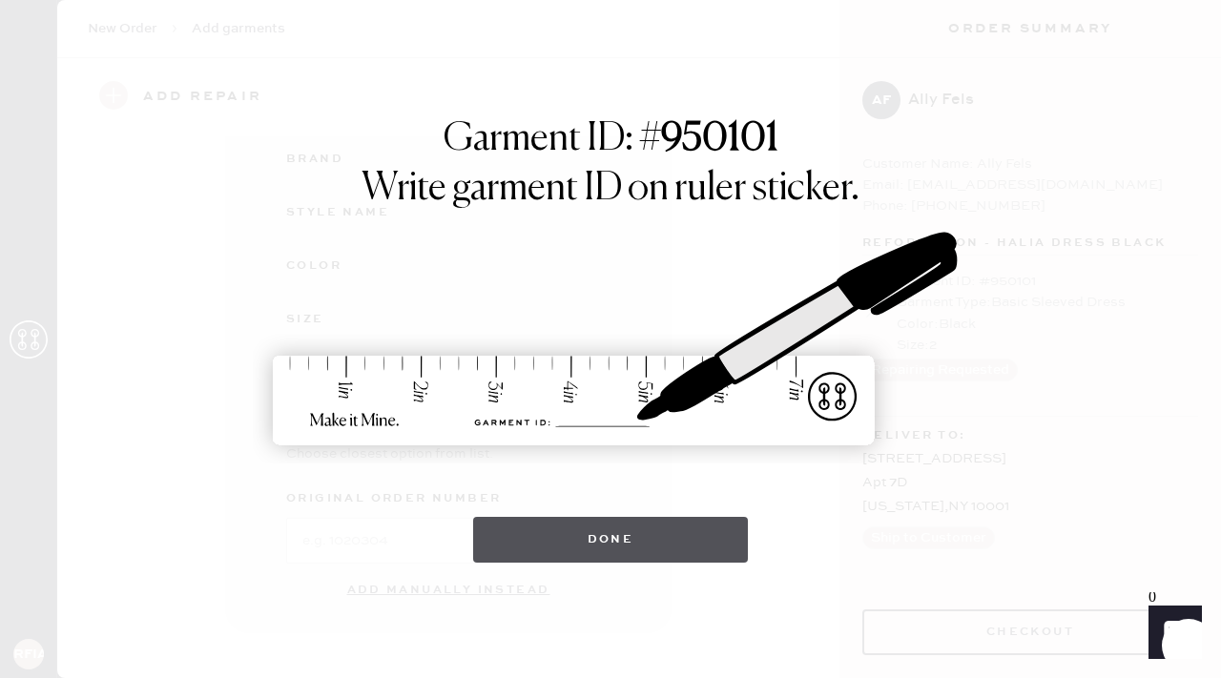
click at [590, 535] on button "Done" at bounding box center [611, 540] width 276 height 46
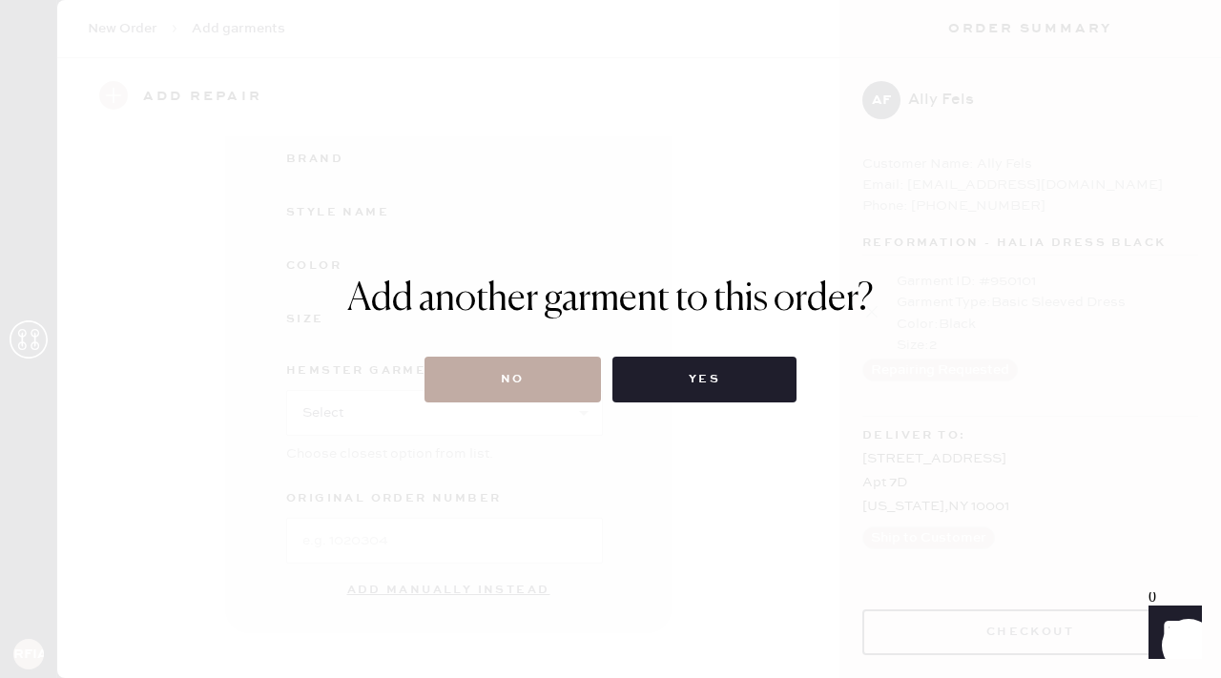
click at [506, 392] on button "No" at bounding box center [513, 380] width 177 height 46
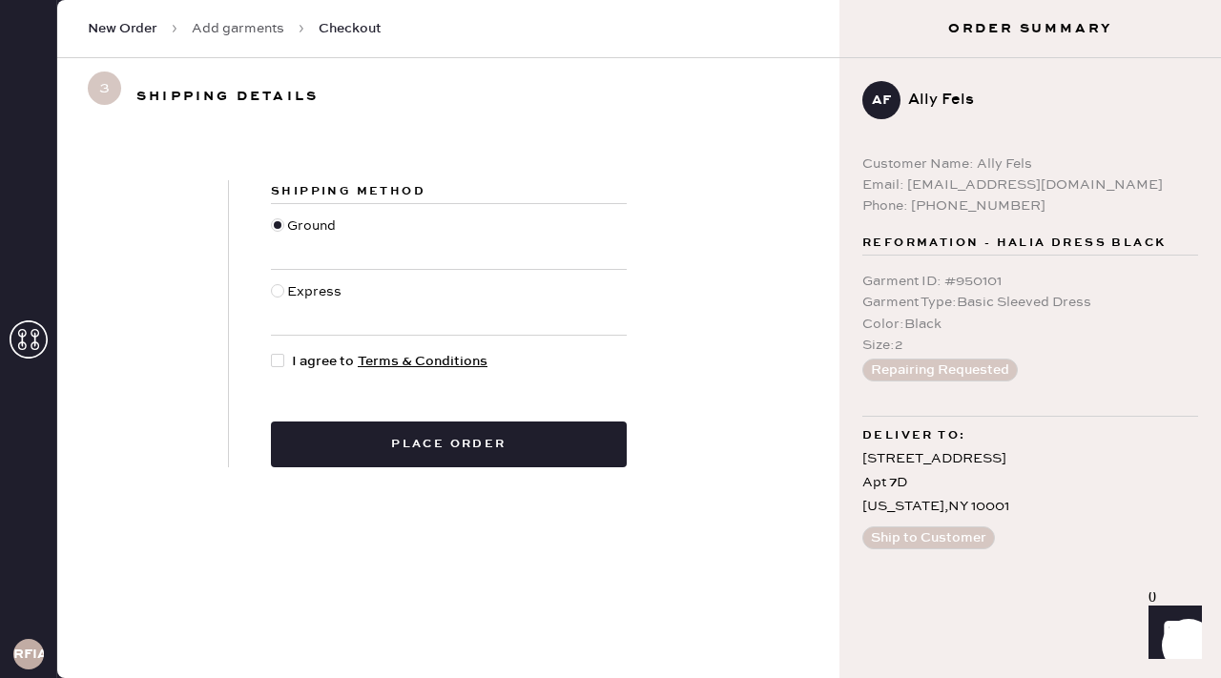
click at [283, 358] on div at bounding box center [277, 360] width 13 height 13
click at [272, 352] on input "I agree to Terms & Conditions" at bounding box center [271, 351] width 1 height 1
checkbox input "true"
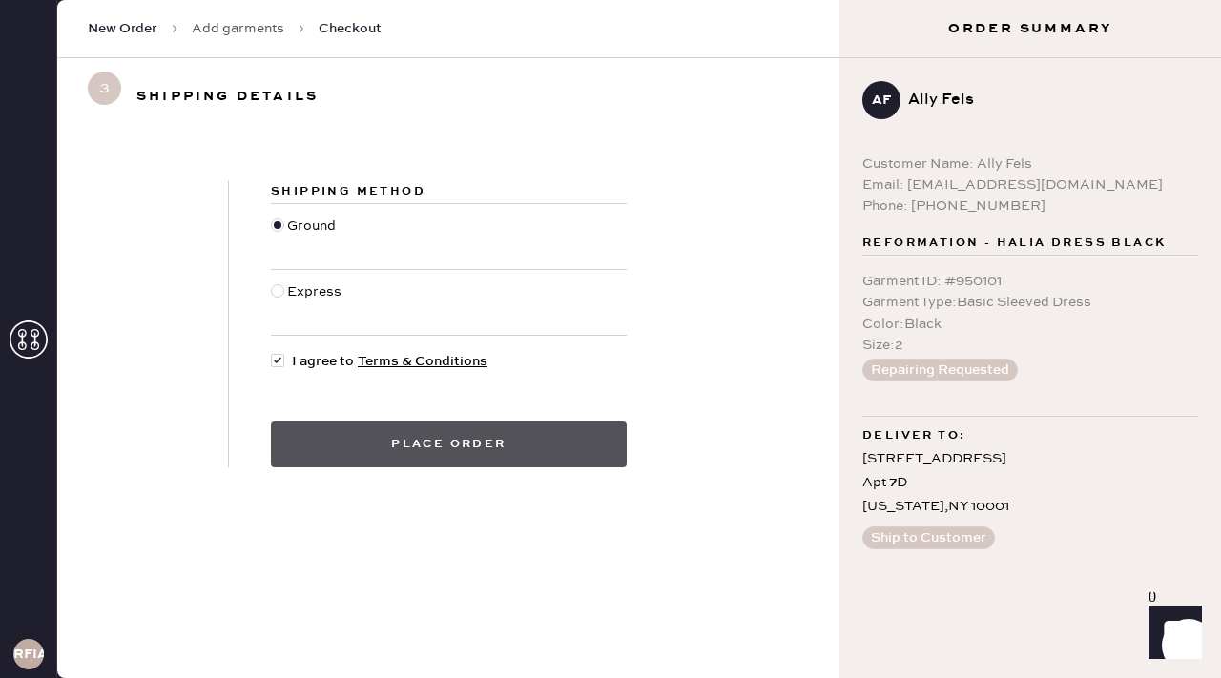
click at [350, 450] on button "Place order" at bounding box center [449, 445] width 356 height 46
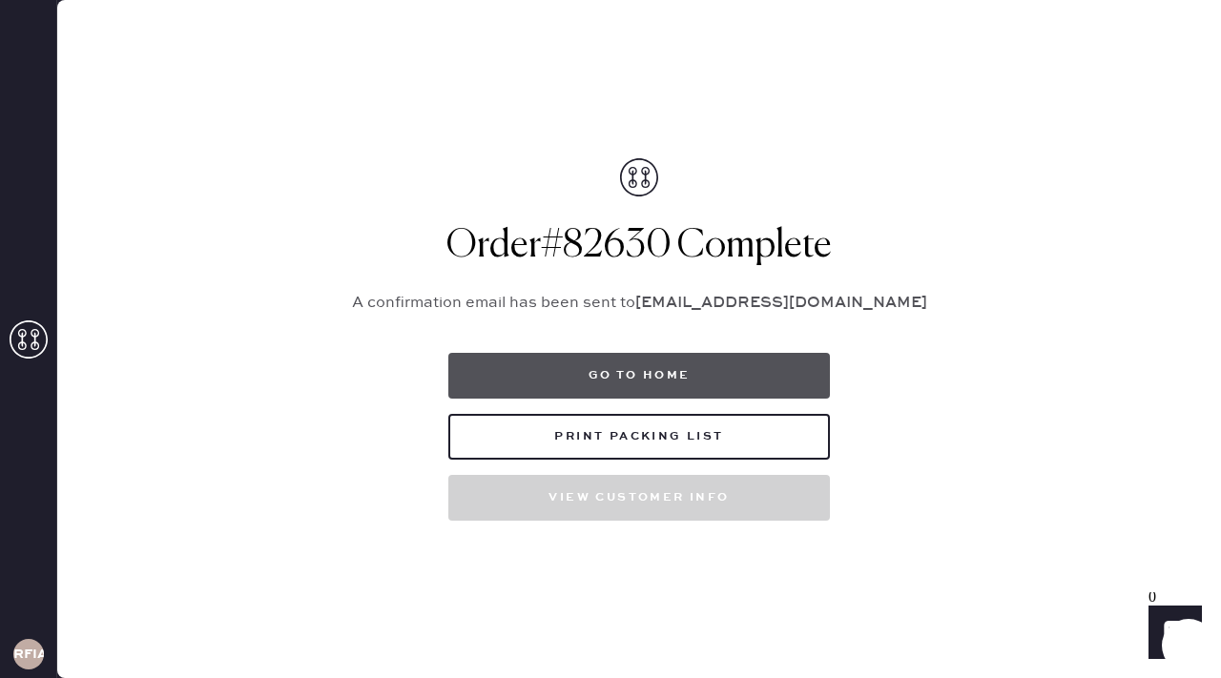
click at [686, 371] on button "Go to home" at bounding box center [639, 376] width 382 height 46
